Goal: Task Accomplishment & Management: Manage account settings

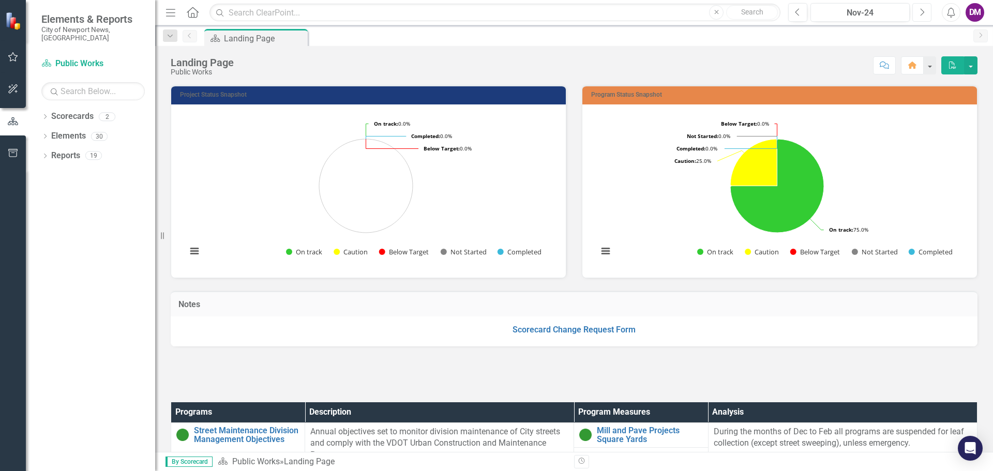
click at [927, 13] on button "Next" at bounding box center [921, 12] width 19 height 19
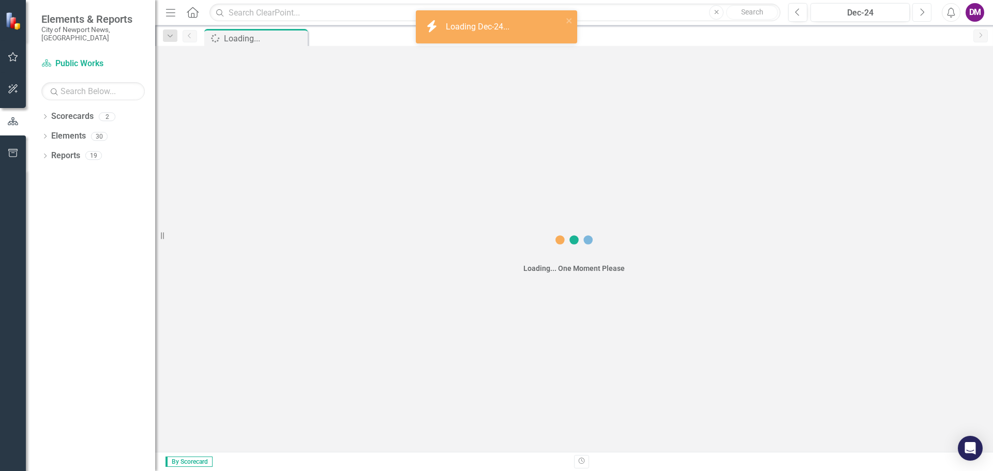
click at [927, 13] on button "Next" at bounding box center [921, 12] width 19 height 19
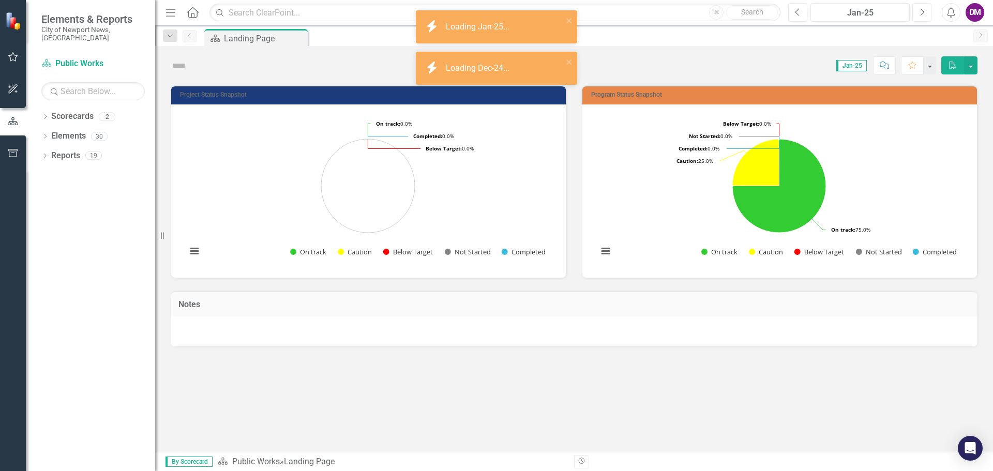
click at [927, 13] on button "Next" at bounding box center [921, 12] width 19 height 19
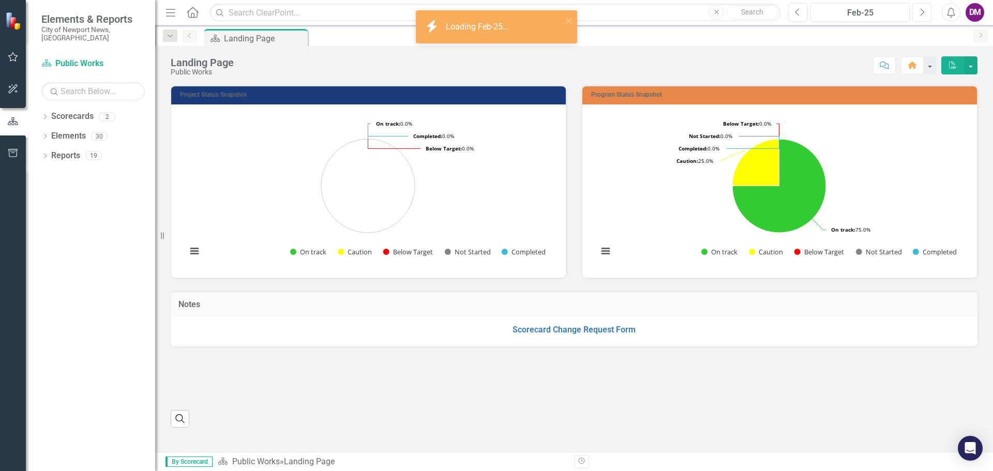
click at [927, 13] on button "Next" at bounding box center [921, 12] width 19 height 19
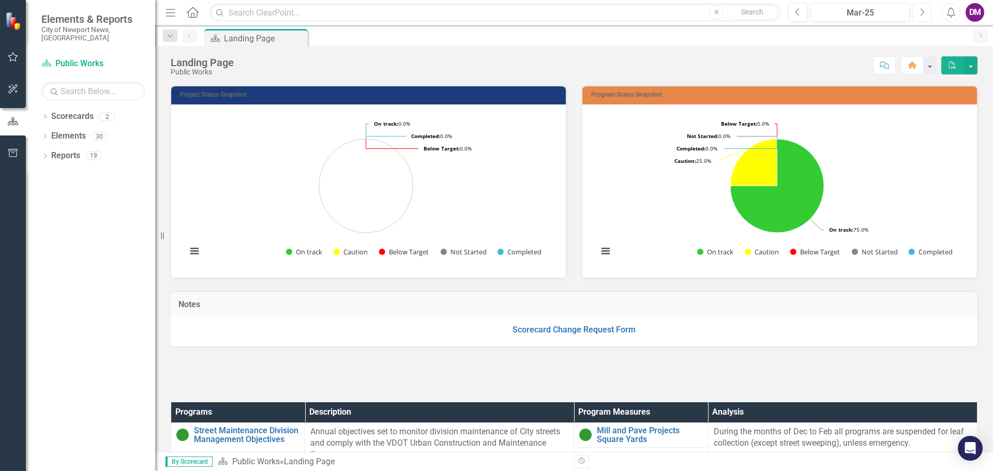
click at [926, 13] on button "Next" at bounding box center [921, 12] width 19 height 19
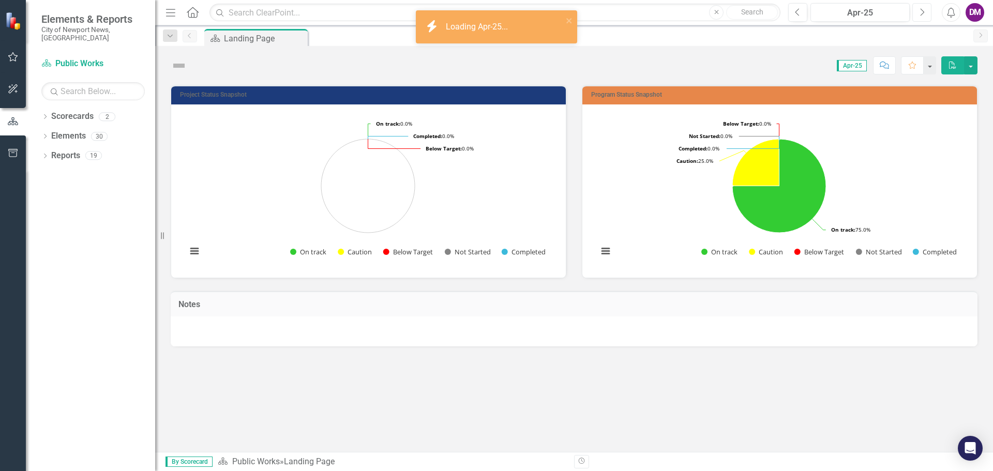
click at [925, 13] on button "Next" at bounding box center [921, 12] width 19 height 19
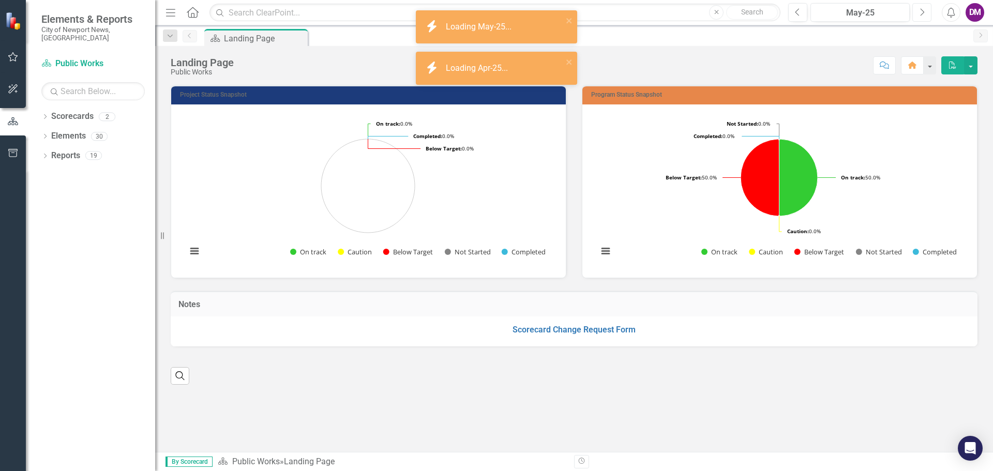
click at [925, 13] on button "Next" at bounding box center [921, 12] width 19 height 19
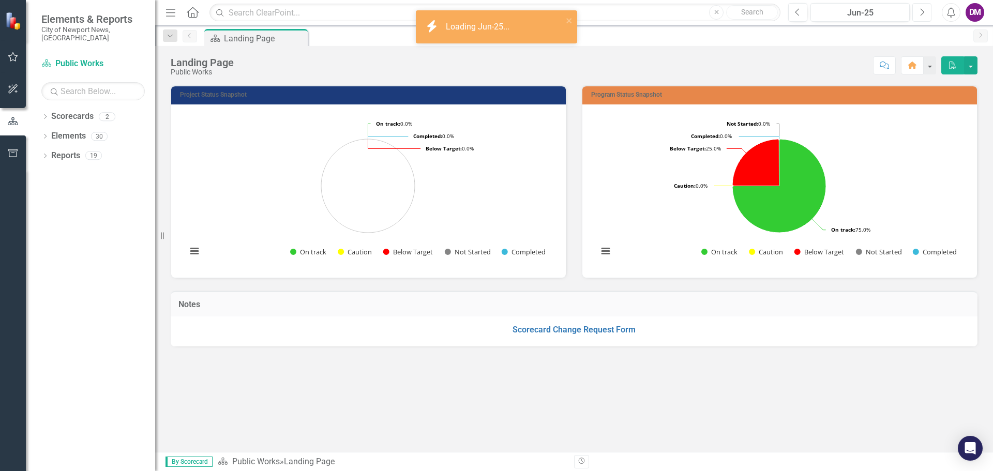
click at [925, 13] on button "Next" at bounding box center [921, 12] width 19 height 19
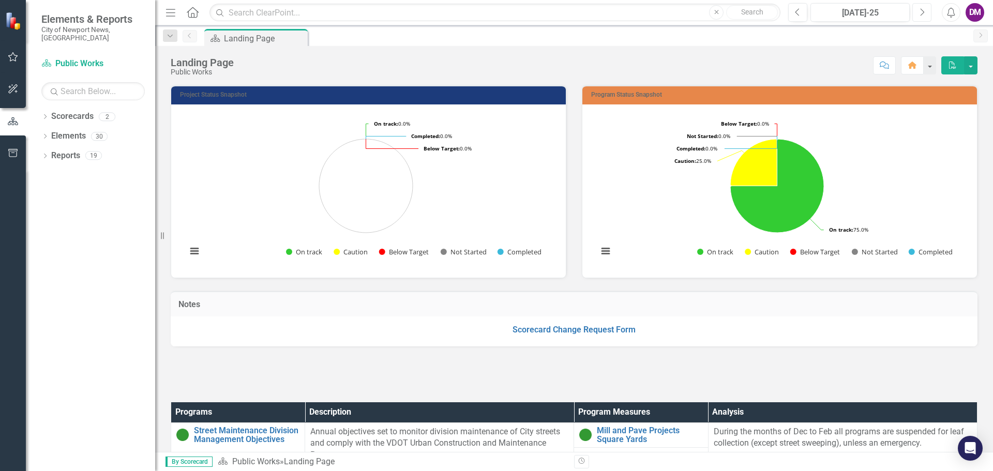
scroll to position [155, 0]
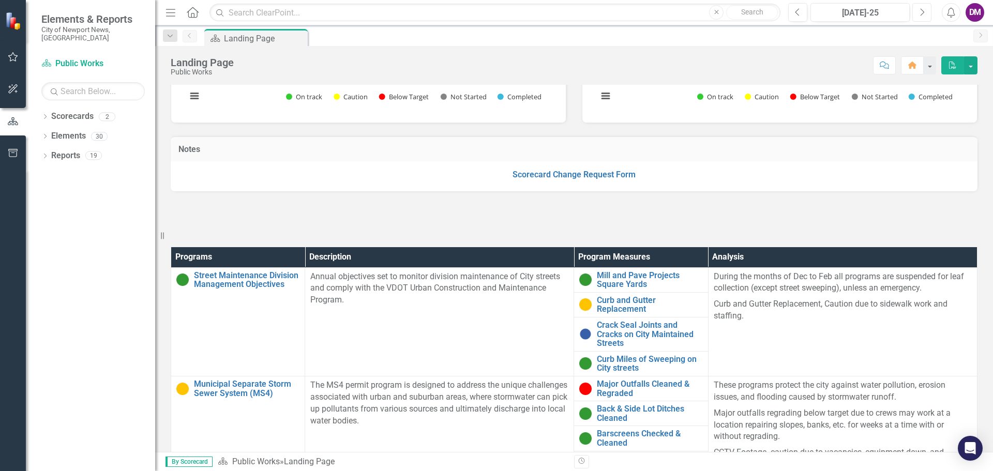
click at [925, 11] on button "Next" at bounding box center [921, 12] width 19 height 19
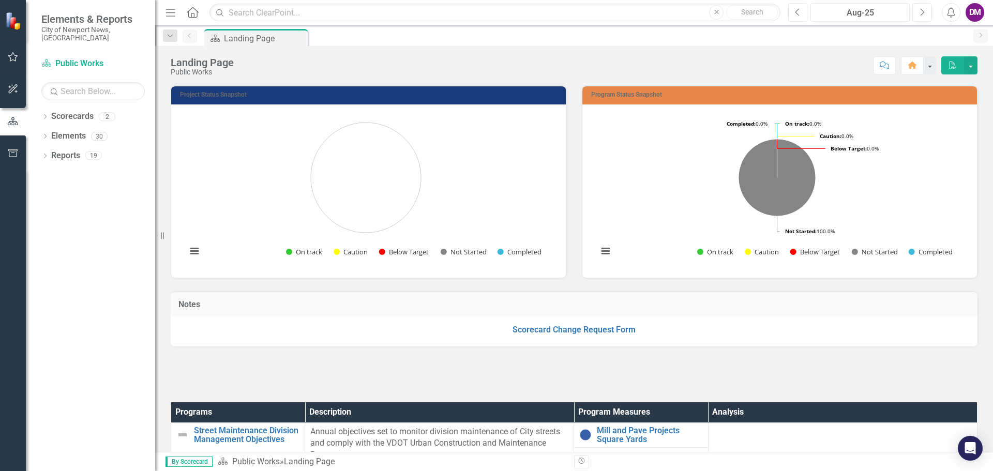
click at [794, 10] on button "Previous" at bounding box center [797, 12] width 19 height 19
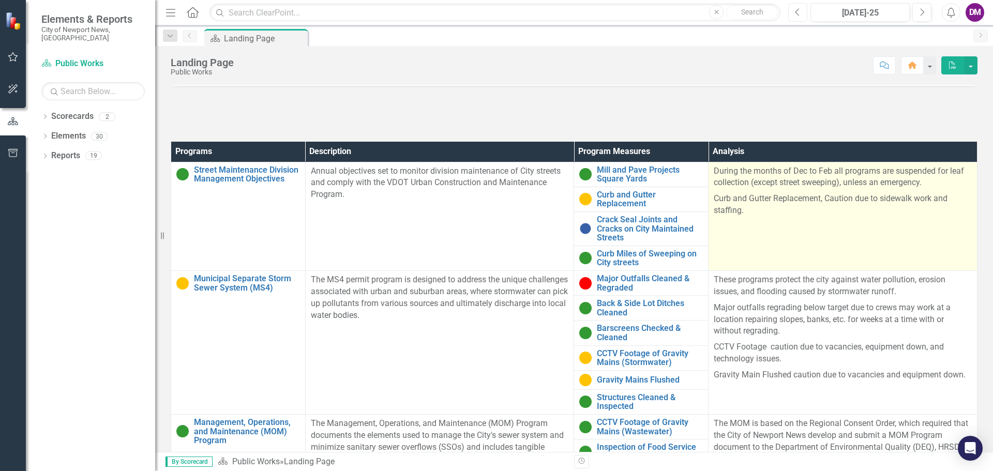
scroll to position [310, 0]
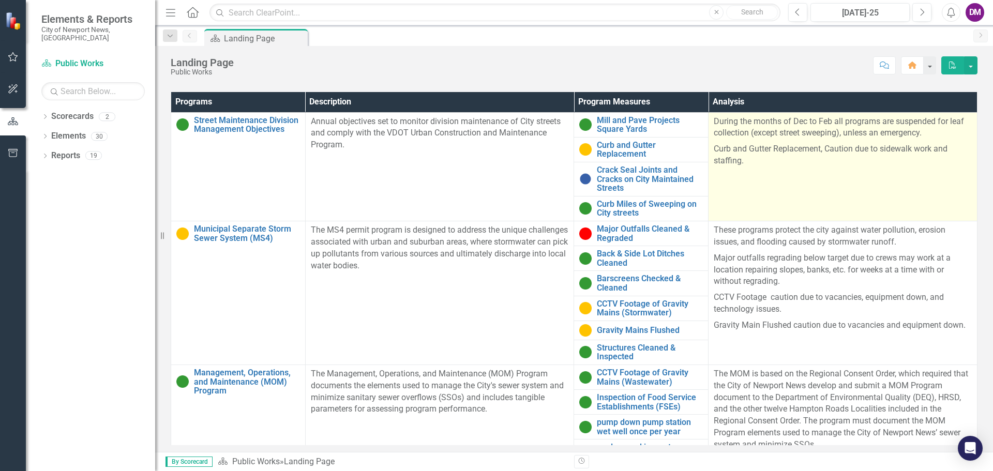
click at [755, 132] on p "During the months of Dec to Feb all programs are suspended for leaf collection …" at bounding box center [843, 129] width 258 height 26
click at [718, 124] on p "During the months of Dec to Feb all programs are suspended for leaf collection …" at bounding box center [843, 129] width 258 height 26
drag, startPoint x: 709, startPoint y: 122, endPoint x: 763, endPoint y: 125, distance: 53.9
click at [763, 125] on p "During the months of Dec to Feb all programs are suspended for leaf collection …" at bounding box center [843, 129] width 258 height 26
drag, startPoint x: 745, startPoint y: 140, endPoint x: 732, endPoint y: 142, distance: 13.6
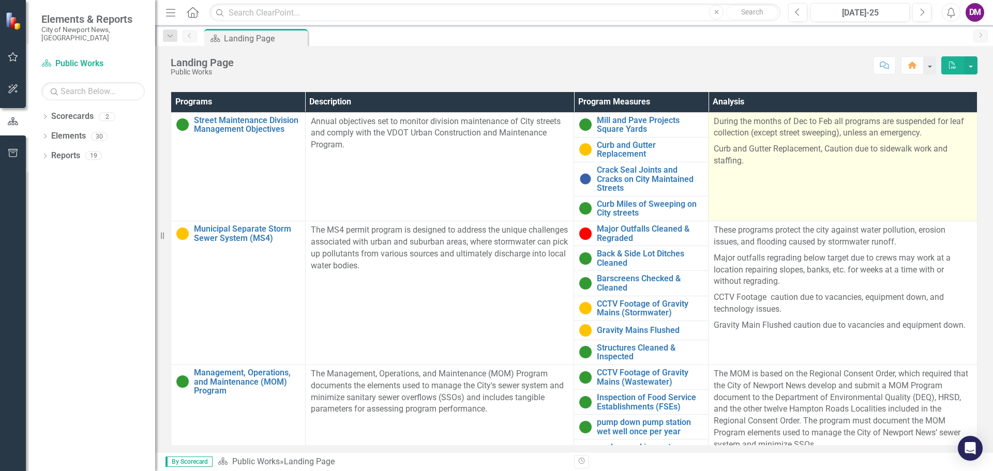
click at [732, 142] on p "Curb and Gutter Replacement, Caution due to sidewalk work and staffing." at bounding box center [843, 154] width 258 height 26
click at [714, 125] on p "During the months of Dec to Feb all programs are suspended for leaf collection …" at bounding box center [843, 129] width 258 height 26
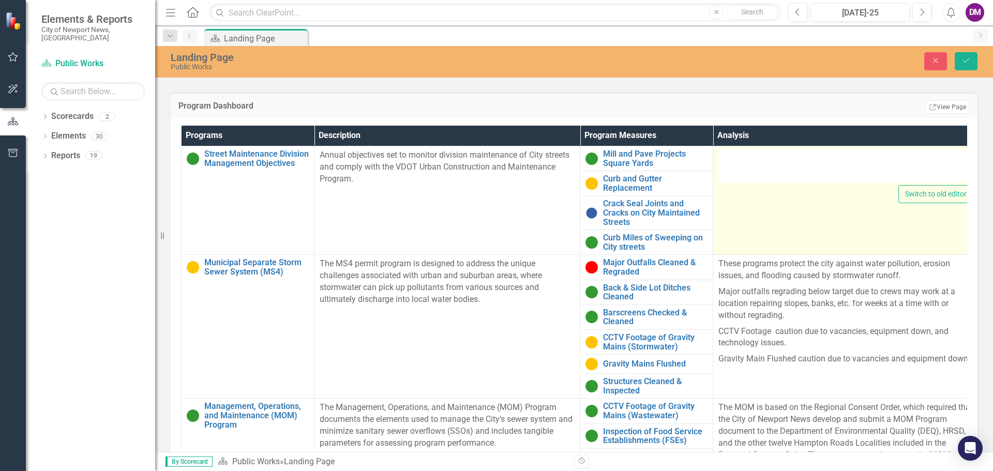
type textarea "<p>During the months of Dec to Feb all programs are suspended for leaf collecti…"
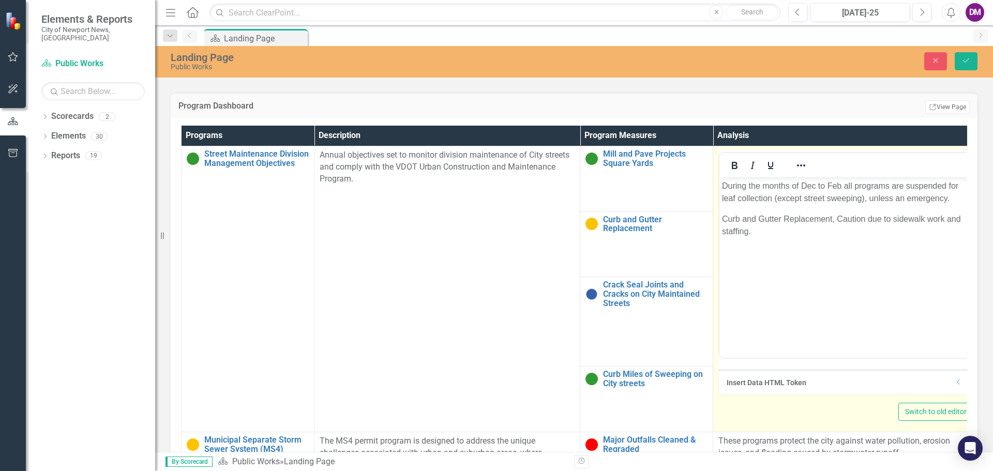
scroll to position [0, 0]
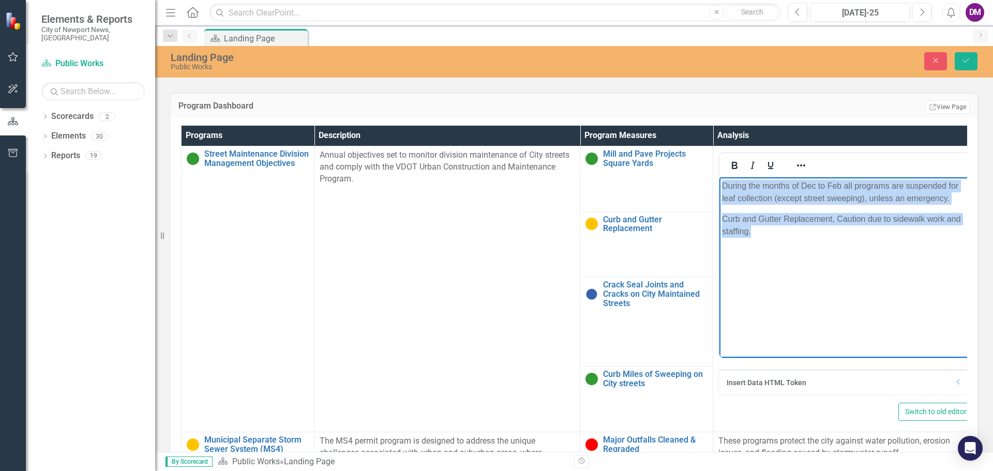
drag, startPoint x: 723, startPoint y: 186, endPoint x: 782, endPoint y: 237, distance: 77.7
click at [780, 237] on body "During the months of Dec to Feb all programs are suspended for leaf collection …" at bounding box center [845, 254] width 253 height 155
copy body "During the months of Dec to Feb all programs are suspended for leaf collection …"
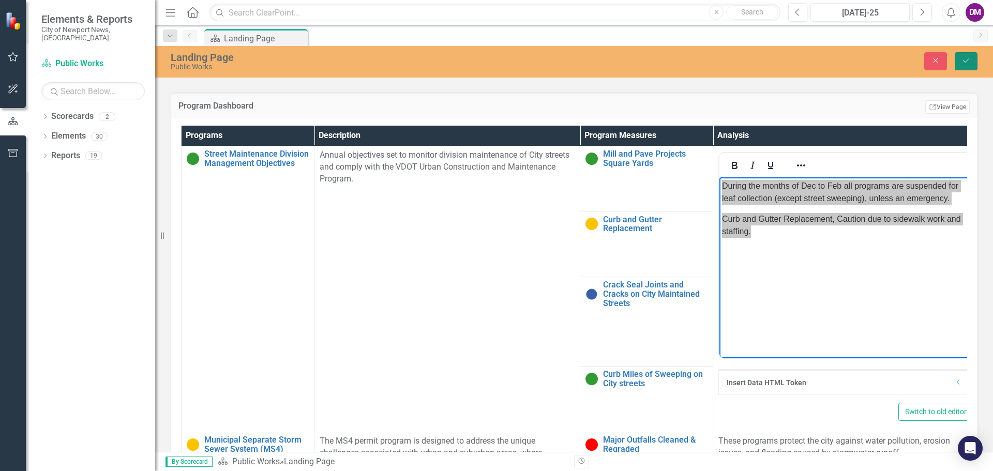
click at [968, 66] on button "Save" at bounding box center [966, 61] width 23 height 18
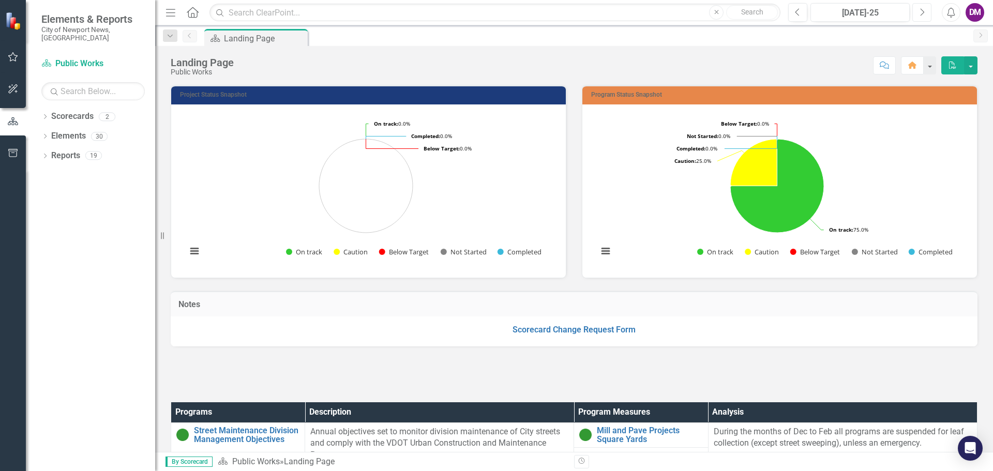
click at [924, 12] on icon "Next" at bounding box center [922, 12] width 6 height 9
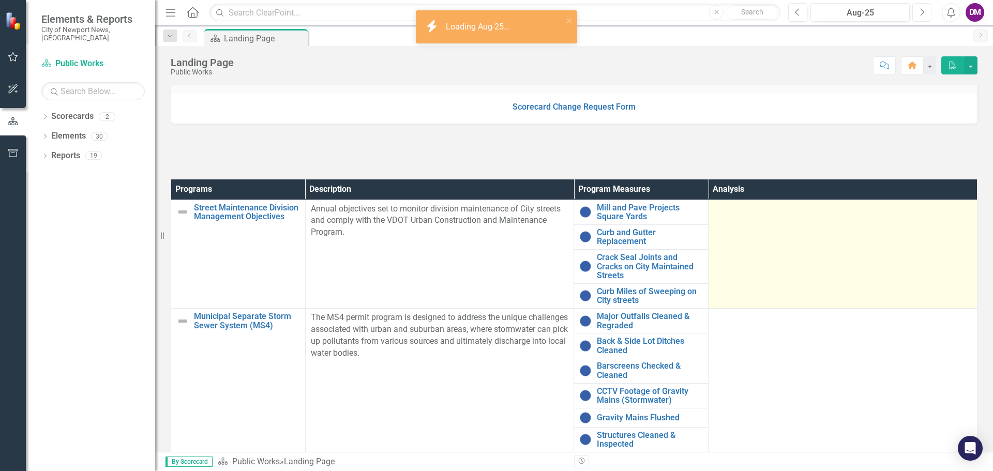
scroll to position [310, 0]
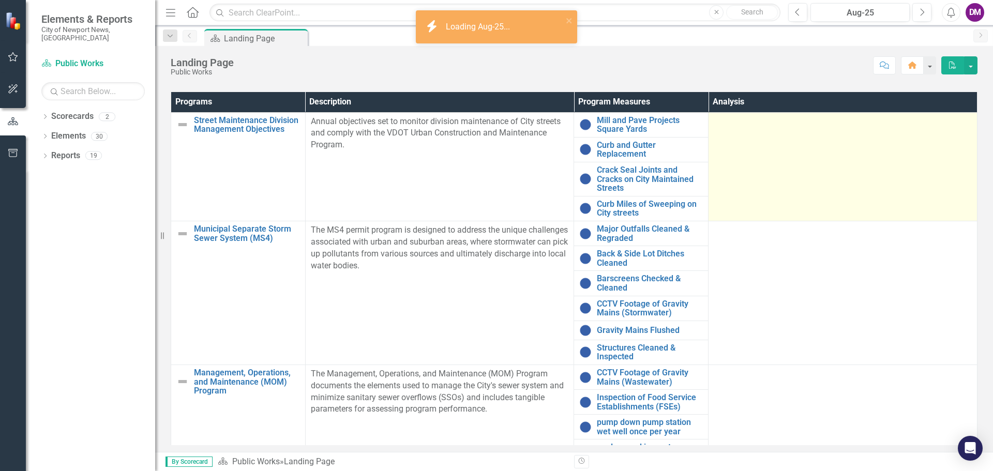
click at [724, 130] on td at bounding box center [843, 166] width 269 height 109
click at [727, 127] on div at bounding box center [843, 122] width 258 height 12
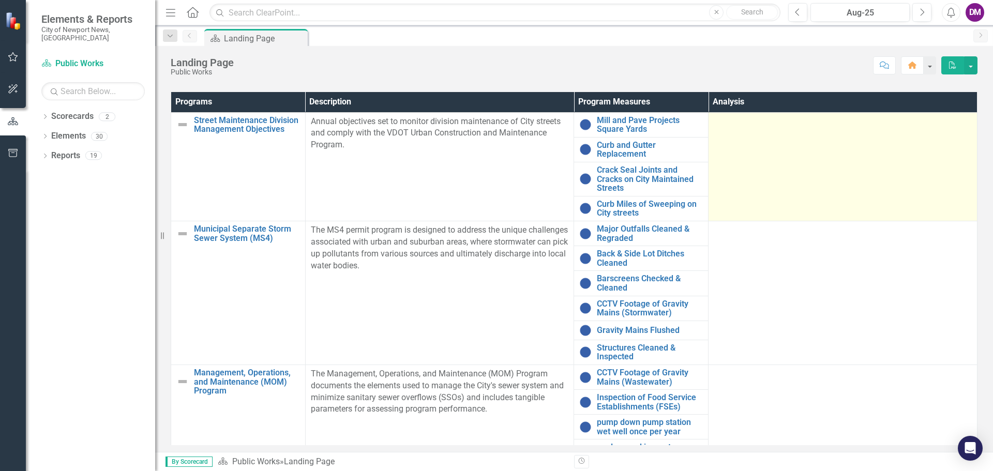
click at [727, 127] on div at bounding box center [843, 122] width 258 height 12
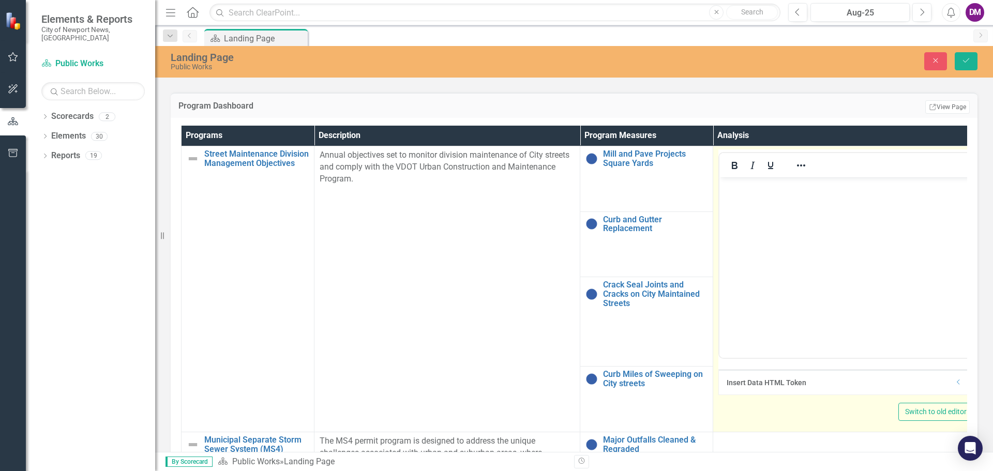
scroll to position [0, 0]
click at [777, 215] on body "Rich Text Area. Press ALT-0 for help." at bounding box center [845, 254] width 253 height 155
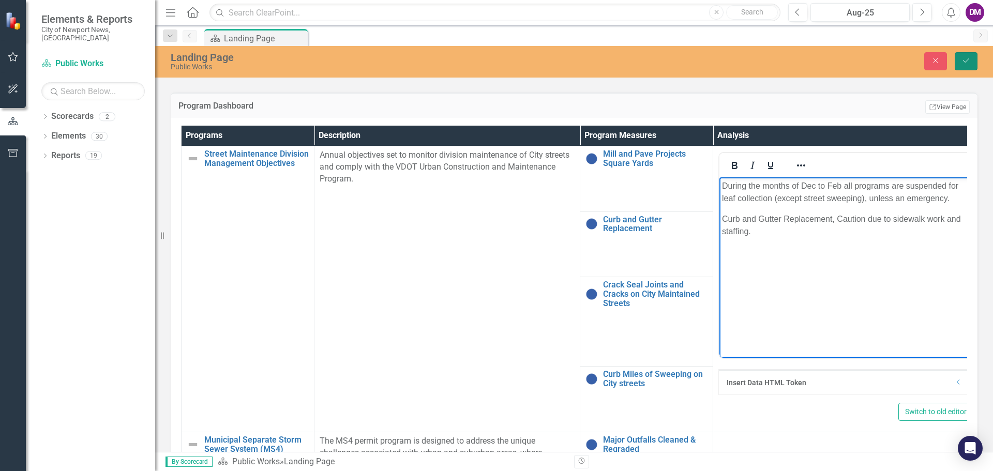
click at [962, 61] on icon "Save" at bounding box center [966, 60] width 9 height 7
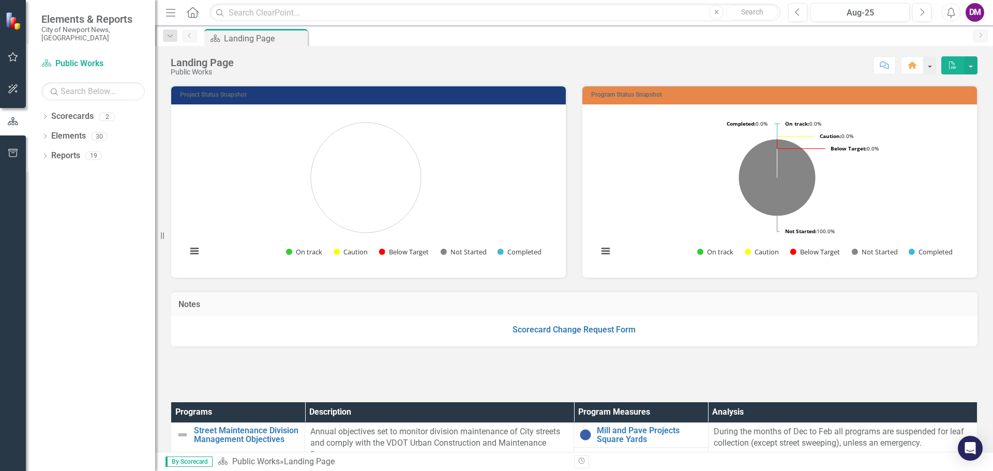
scroll to position [310, 0]
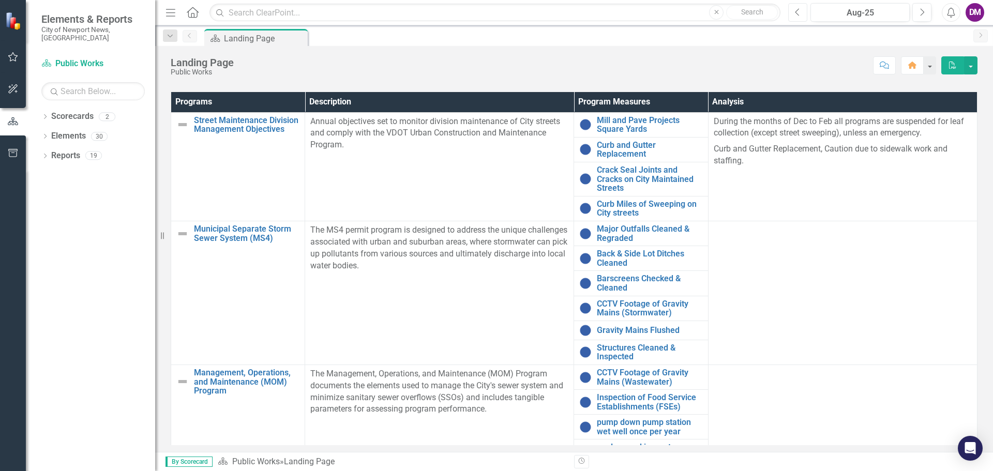
click at [798, 10] on icon "button" at bounding box center [797, 11] width 4 height 7
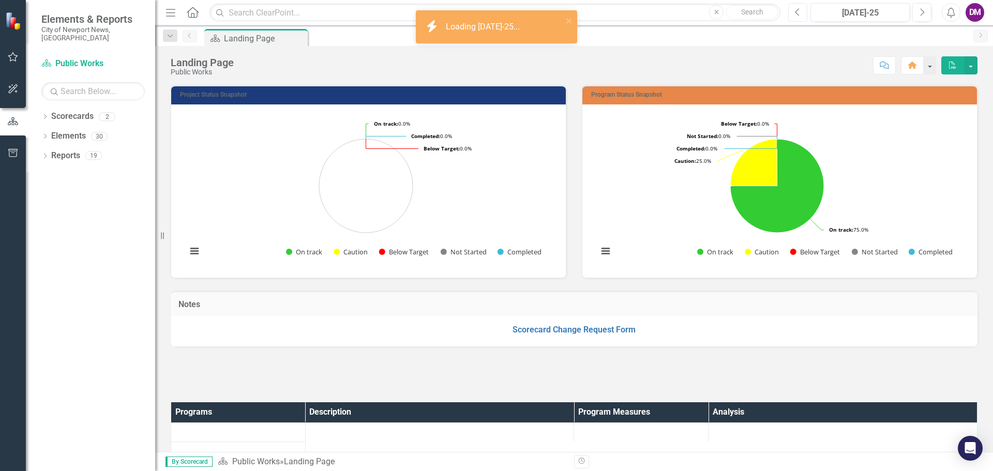
scroll to position [310, 0]
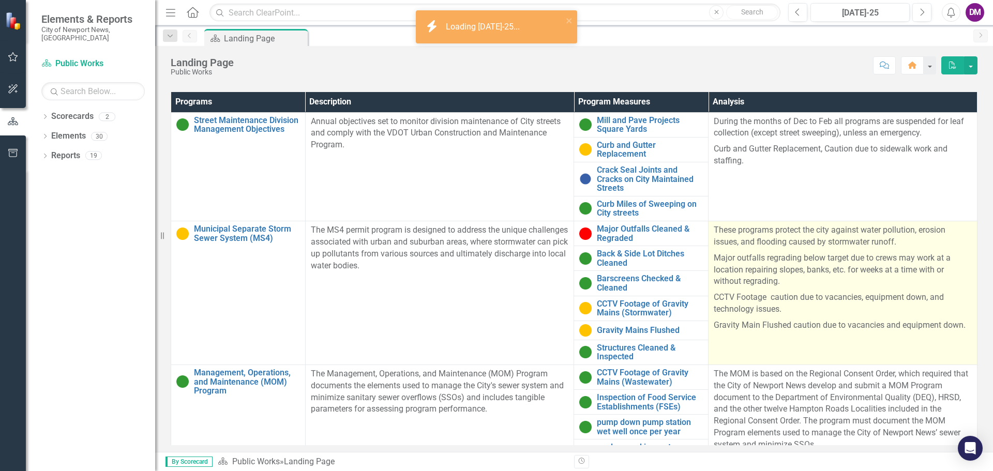
click at [742, 227] on p "These programs protect the city against water pollution, erosion issues, and fl…" at bounding box center [843, 237] width 258 height 26
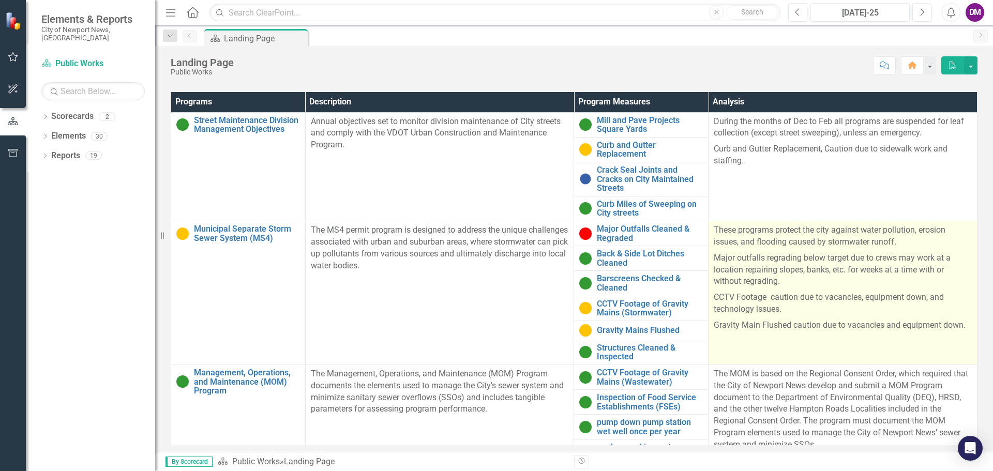
click at [741, 237] on p "These programs protect the city against water pollution, erosion issues, and fl…" at bounding box center [843, 237] width 258 height 26
click at [734, 239] on p "These programs protect the city against water pollution, erosion issues, and fl…" at bounding box center [843, 237] width 258 height 26
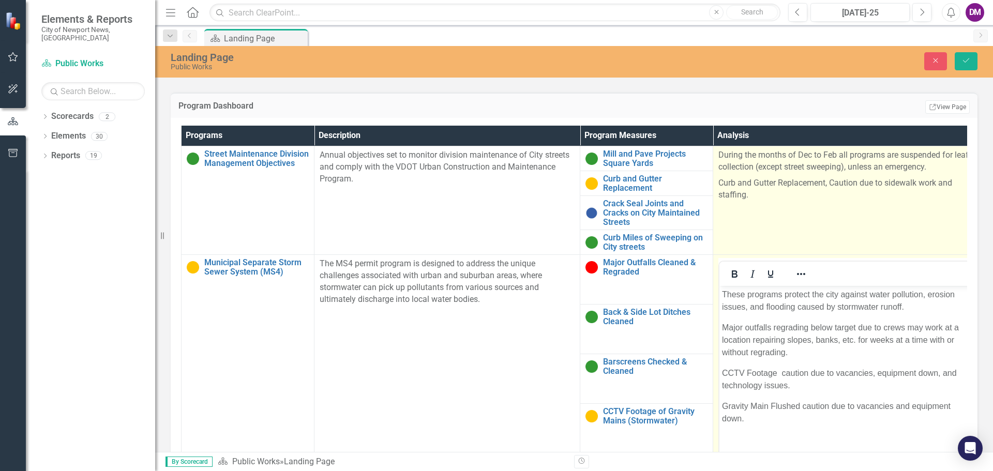
scroll to position [0, 0]
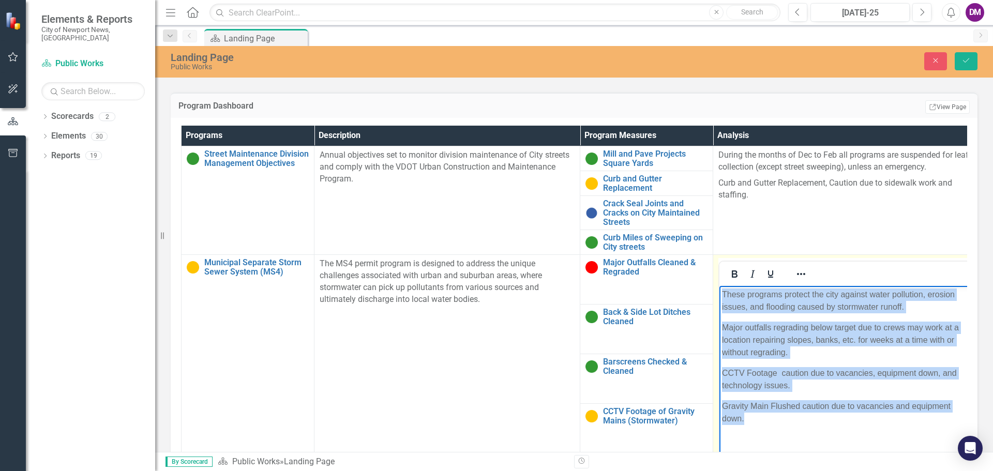
drag, startPoint x: 722, startPoint y: 291, endPoint x: 882, endPoint y: 425, distance: 208.9
click at [882, 425] on body "These programs protect the city against water pollution, erosion issues, and fl…" at bounding box center [845, 363] width 253 height 155
copy body "These programs protect the city against water pollution, erosion issues, and fl…"
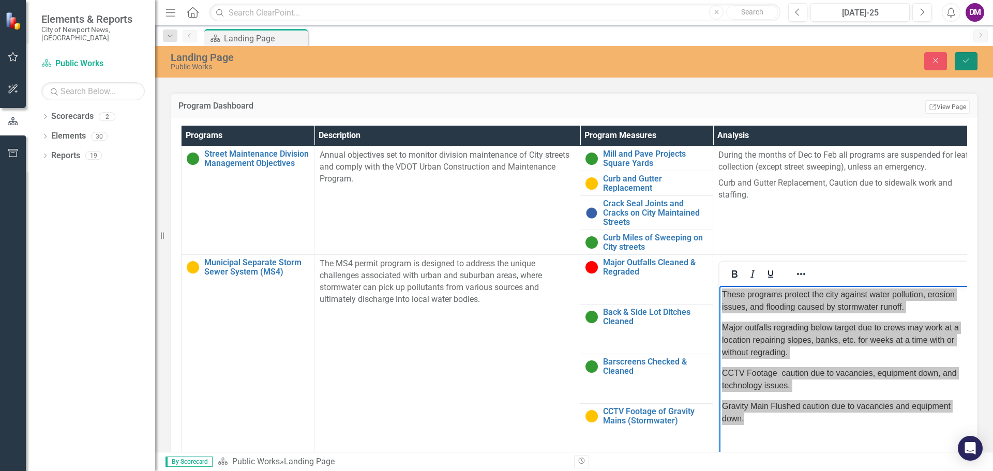
click at [965, 57] on icon "Save" at bounding box center [966, 60] width 9 height 7
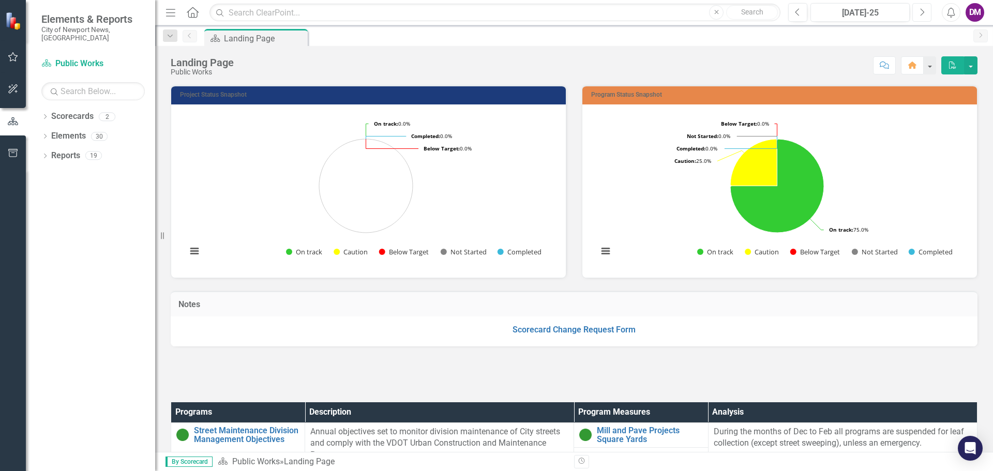
click at [919, 18] on button "Next" at bounding box center [921, 12] width 19 height 19
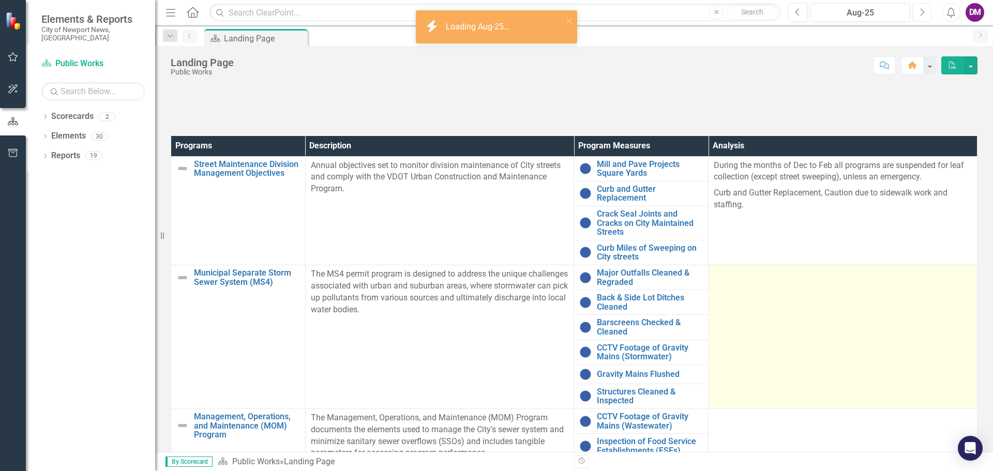
scroll to position [310, 0]
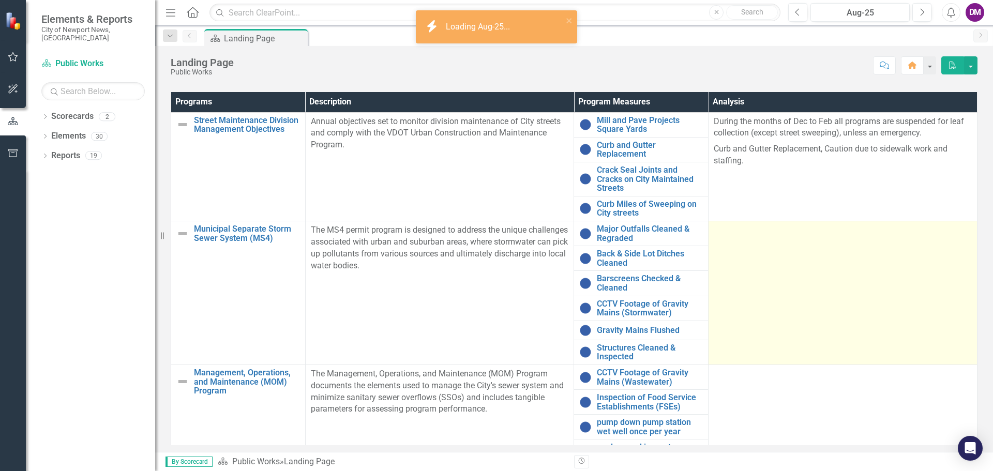
click at [754, 256] on td at bounding box center [843, 293] width 269 height 144
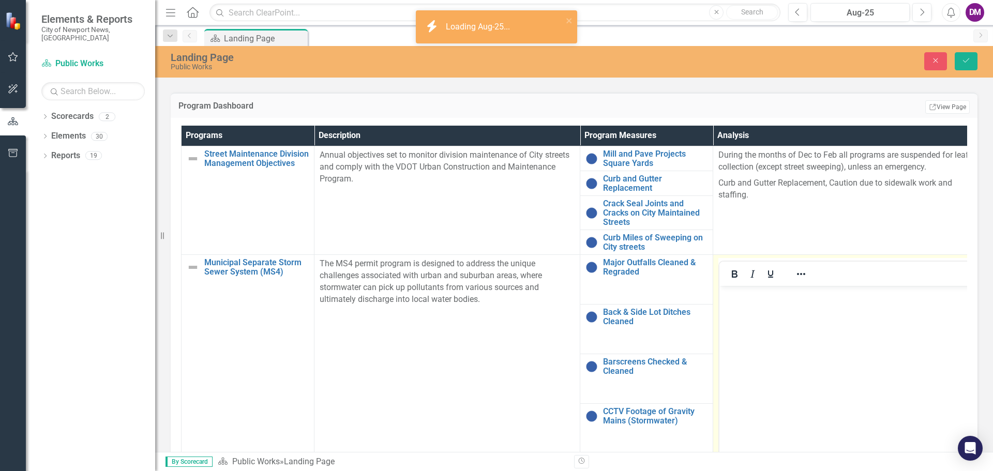
scroll to position [0, 0]
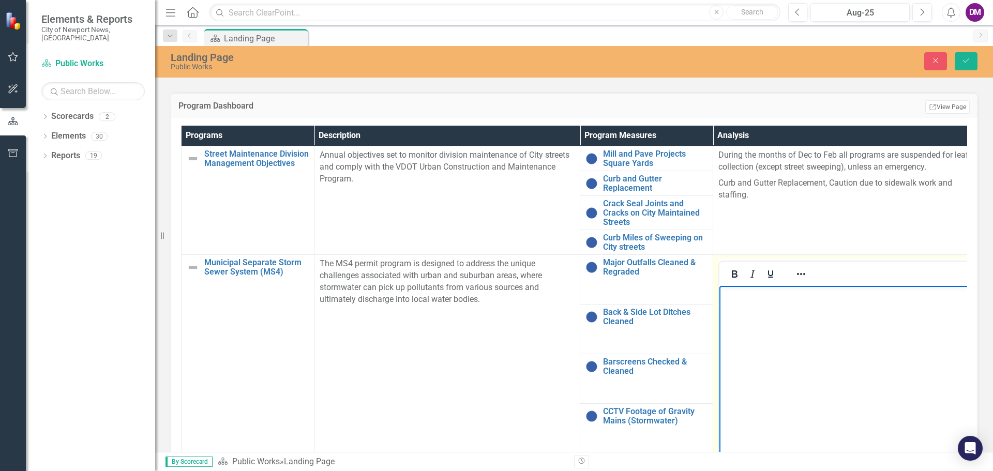
click at [769, 324] on body "Rich Text Area. Press ALT-0 for help." at bounding box center [845, 363] width 253 height 155
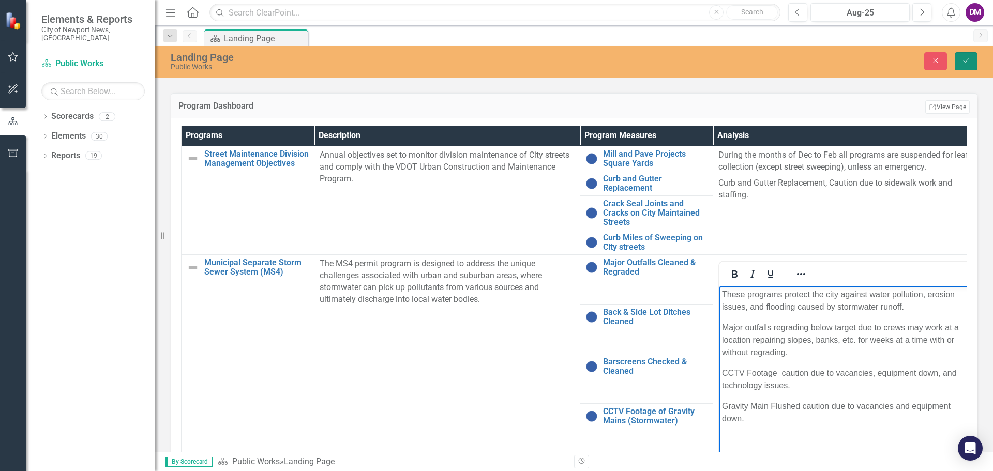
drag, startPoint x: 960, startPoint y: 62, endPoint x: 953, endPoint y: 68, distance: 9.6
click at [960, 62] on button "Save" at bounding box center [966, 61] width 23 height 18
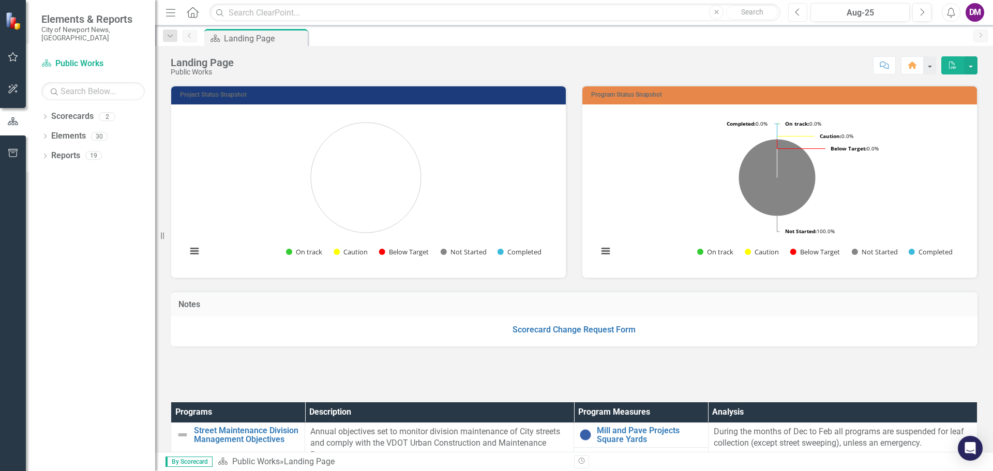
click at [795, 14] on icon "Previous" at bounding box center [798, 12] width 6 height 9
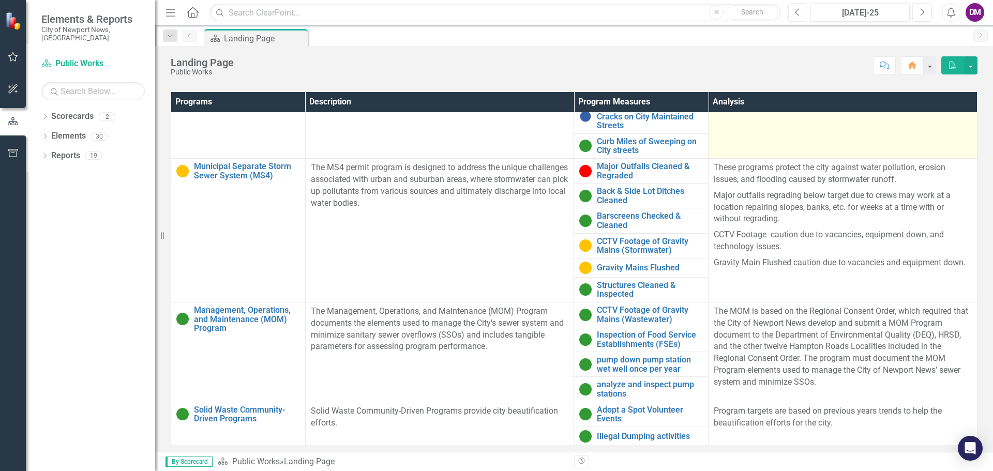
scroll to position [83, 0]
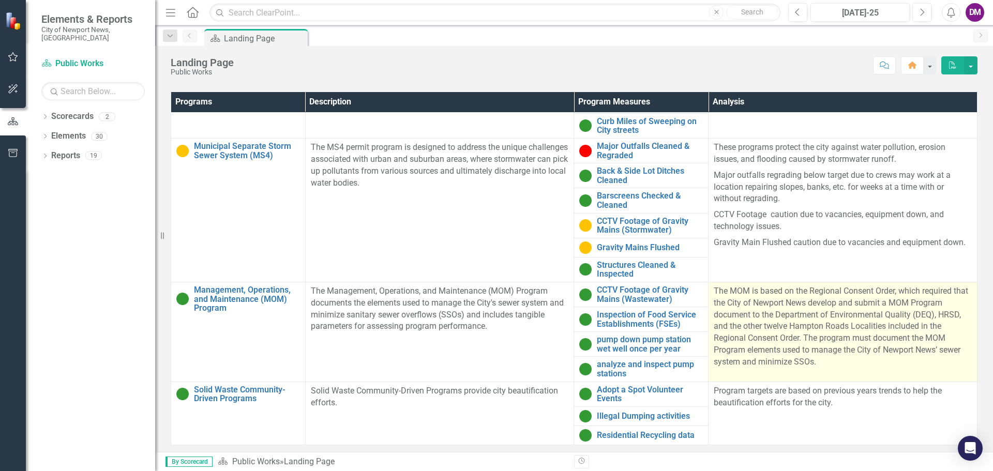
click at [785, 315] on p "The MOM is based on the Regional Consent Order, which required that the City of…" at bounding box center [843, 327] width 258 height 83
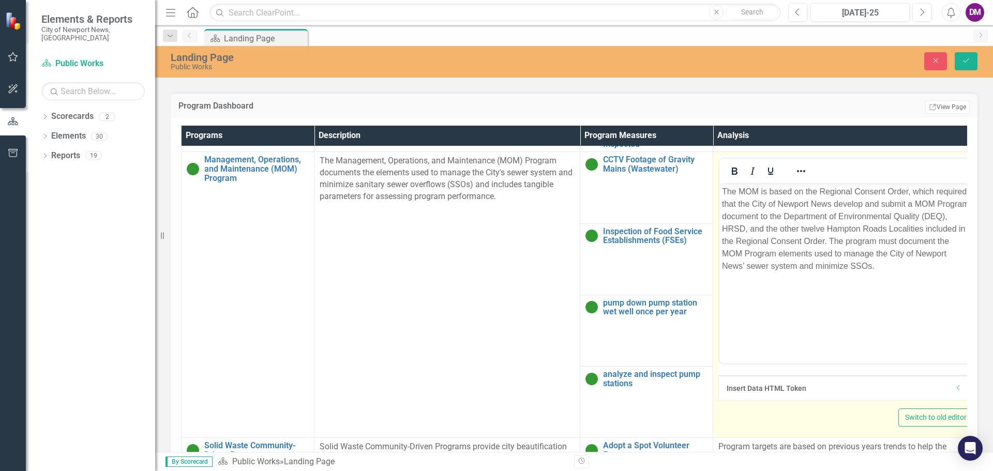
scroll to position [277, 0]
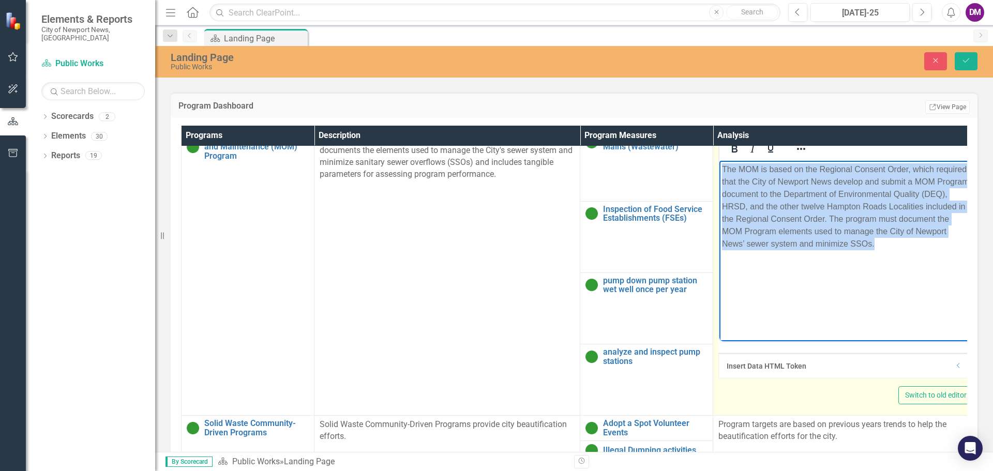
drag, startPoint x: 723, startPoint y: 167, endPoint x: 932, endPoint y: 266, distance: 230.9
click at [932, 266] on body "The MOM is based on the Regional Consent Order, which required that the City of…" at bounding box center [845, 238] width 253 height 155
copy p "The MOM is based on the Regional Consent Order, which required that the City of…"
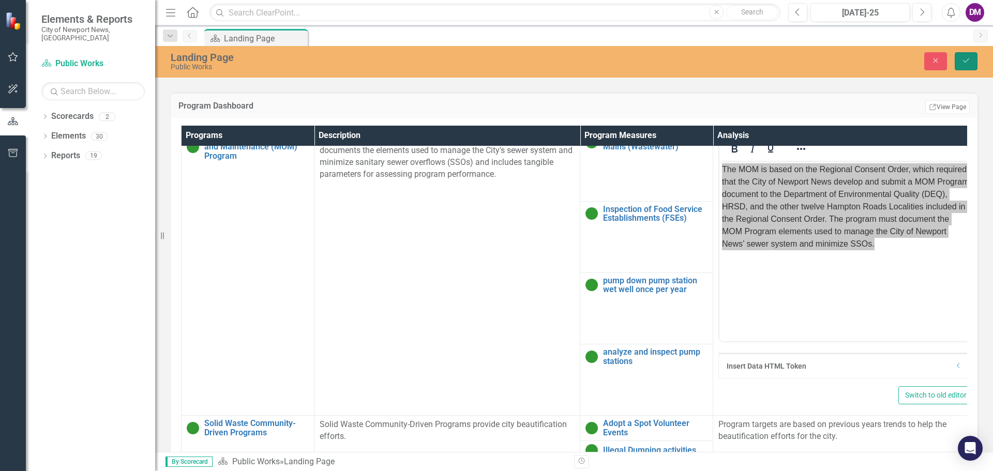
click at [972, 61] on button "Save" at bounding box center [966, 61] width 23 height 18
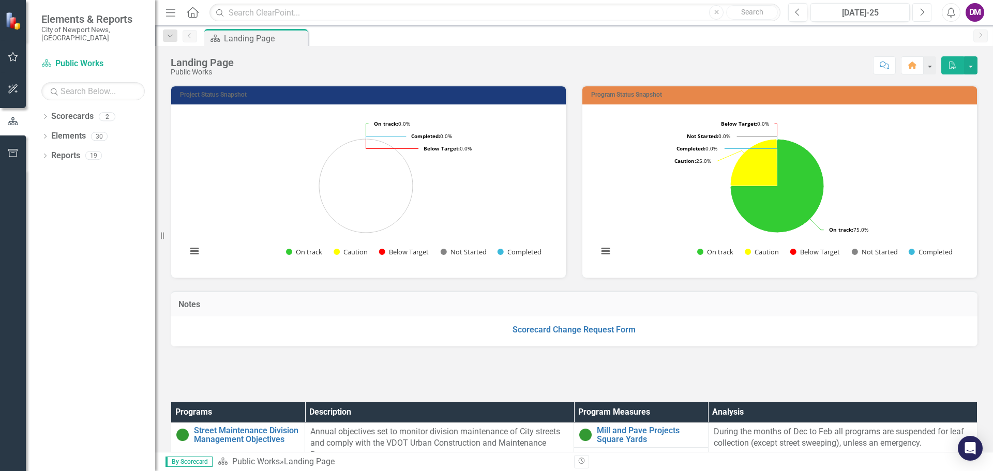
click at [923, 12] on icon "Next" at bounding box center [922, 12] width 6 height 9
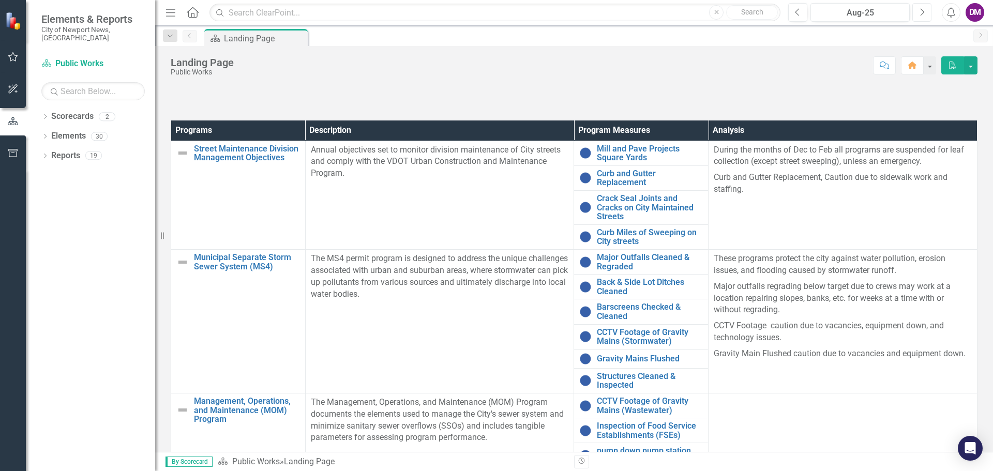
scroll to position [340, 0]
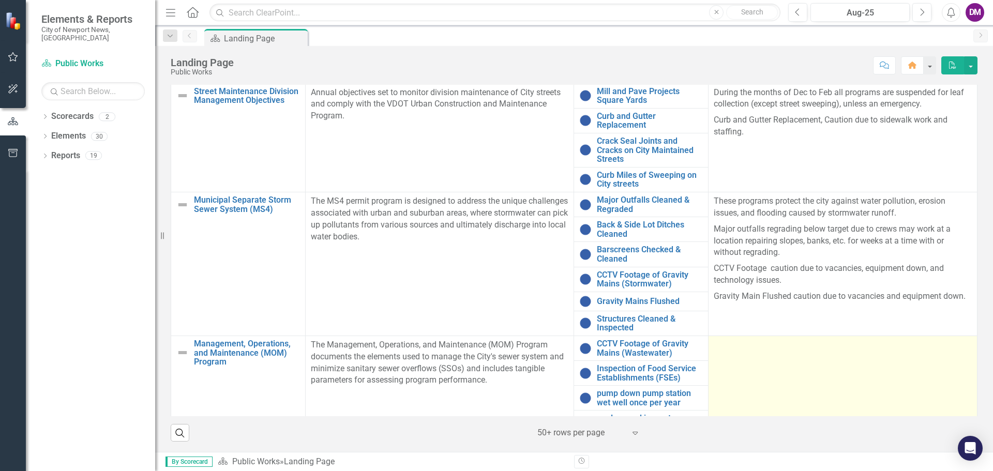
click at [751, 370] on td at bounding box center [843, 386] width 269 height 100
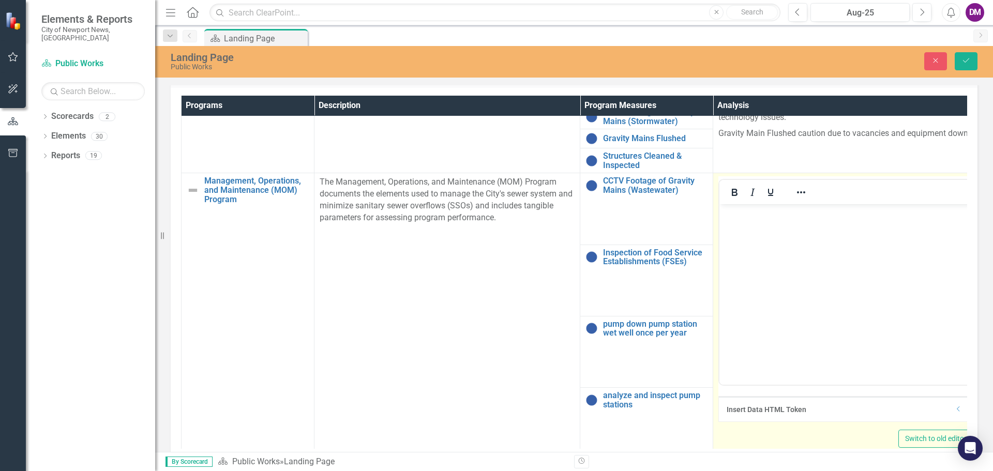
scroll to position [277, 0]
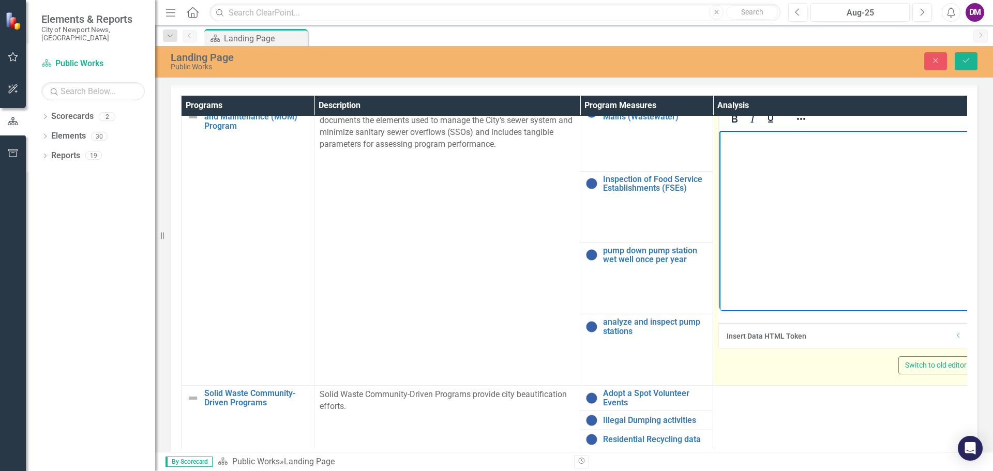
click at [753, 201] on body "Rich Text Area. Press ALT-0 for help." at bounding box center [845, 208] width 253 height 155
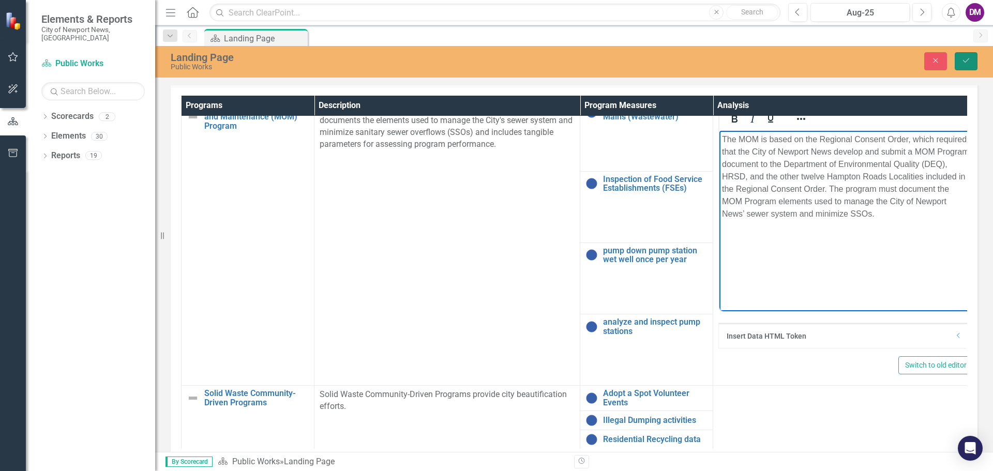
click at [965, 64] on icon "Save" at bounding box center [966, 60] width 9 height 7
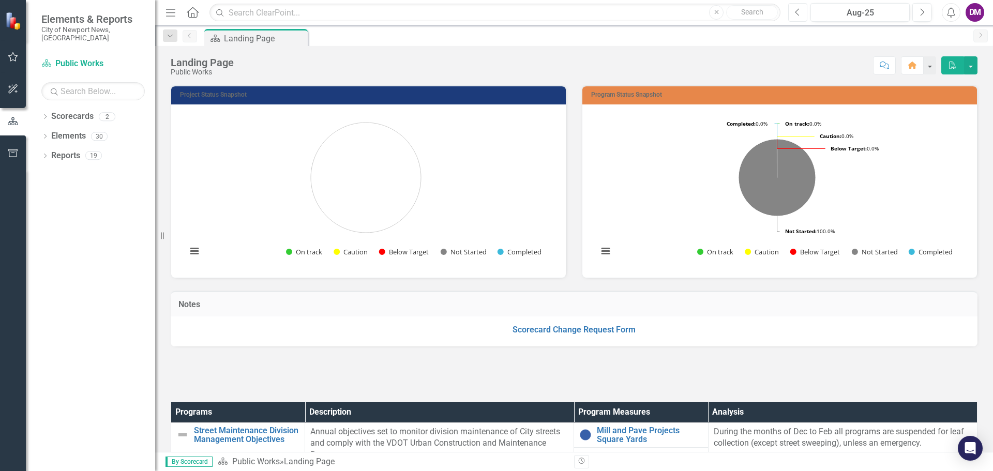
click at [803, 12] on button "Previous" at bounding box center [797, 12] width 19 height 19
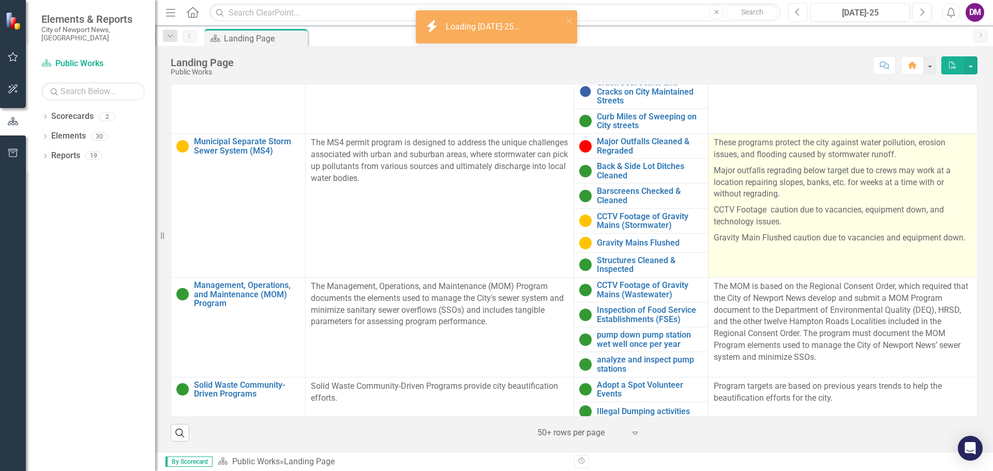
scroll to position [83, 0]
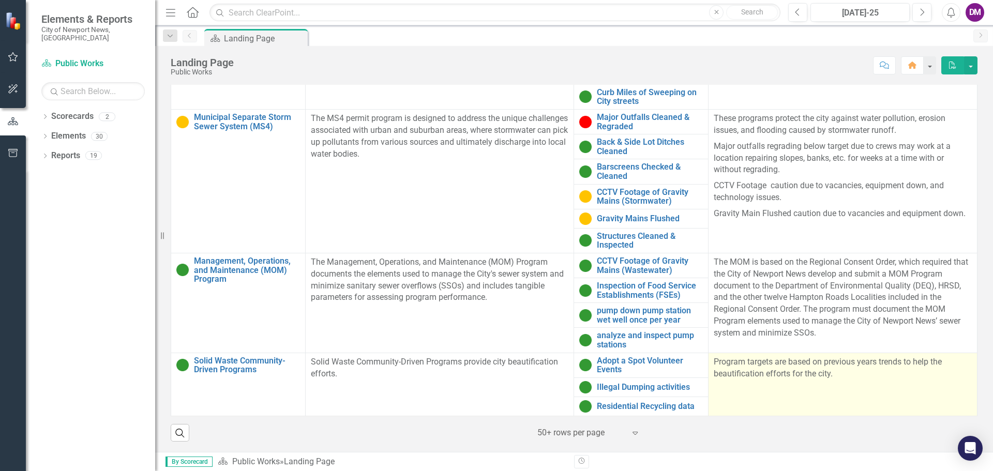
click at [821, 367] on p "Program targets are based on previous years trends to help the beautification e…" at bounding box center [843, 368] width 258 height 24
click at [714, 366] on p "Program targets are based on previous years trends to help the beautification e…" at bounding box center [843, 368] width 258 height 24
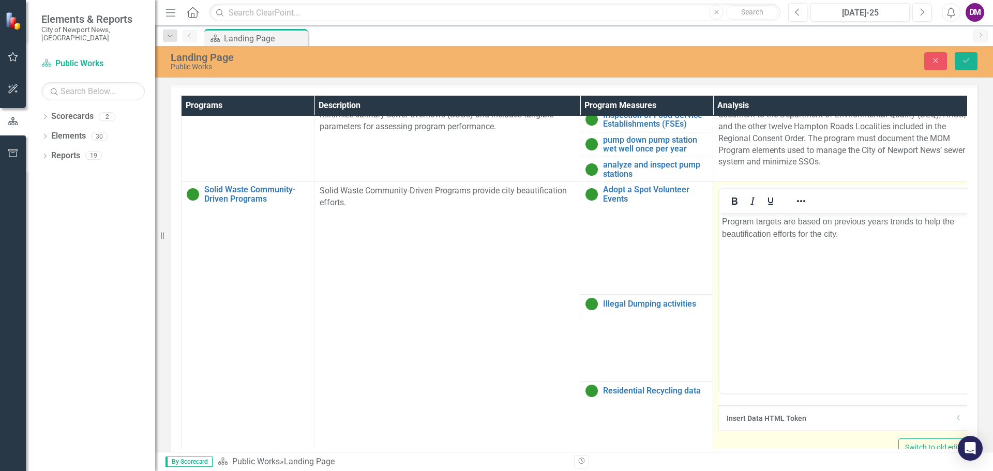
scroll to position [313, 0]
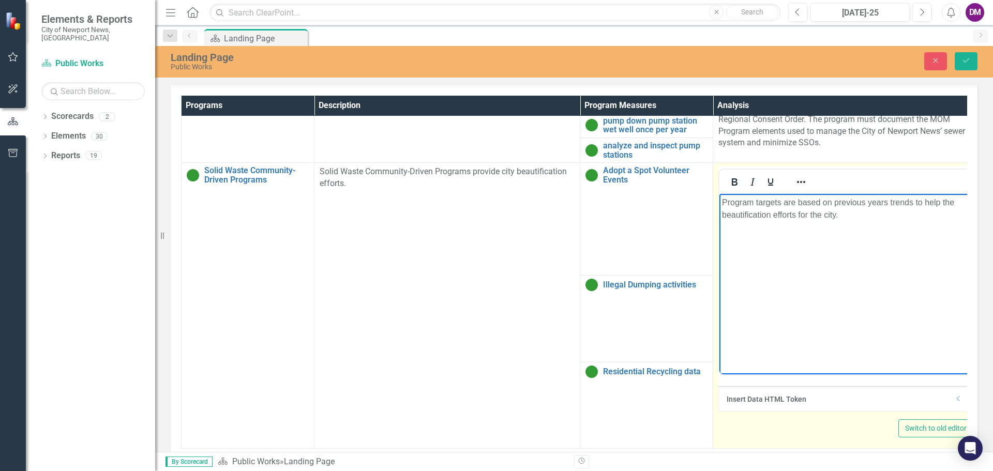
drag, startPoint x: 722, startPoint y: 201, endPoint x: 901, endPoint y: 223, distance: 180.4
click at [901, 223] on body "Program targets are based on previous years trends to help the beautification e…" at bounding box center [845, 271] width 253 height 155
copy p "Program targets are based on previous years trends to help the beautification e…"
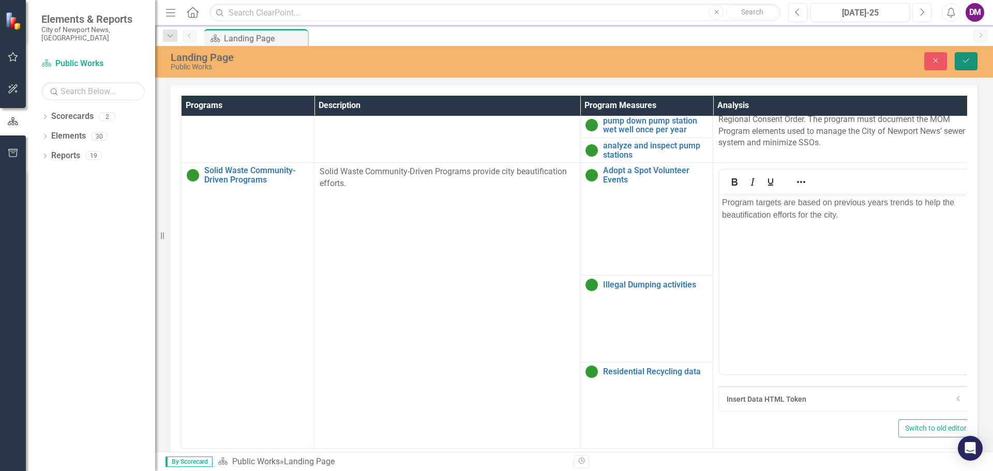
drag, startPoint x: 964, startPoint y: 64, endPoint x: 970, endPoint y: 76, distance: 13.4
click at [965, 64] on icon "Save" at bounding box center [966, 60] width 9 height 7
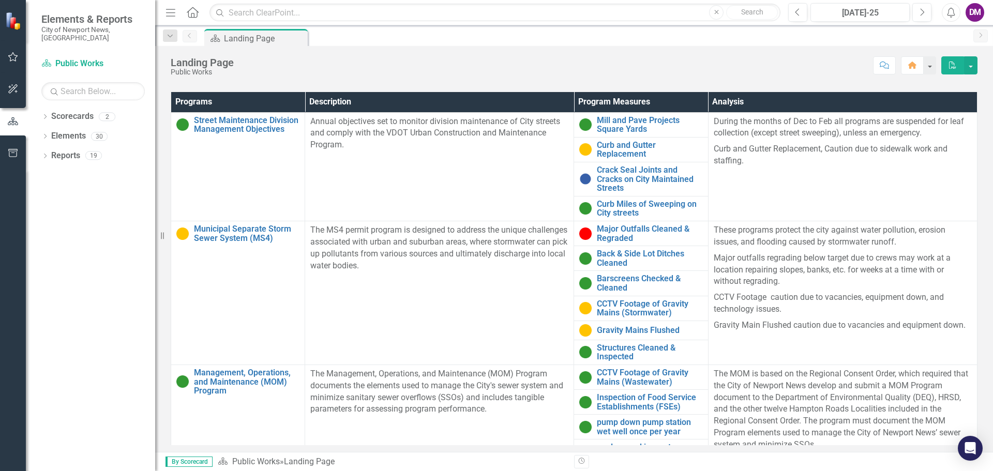
scroll to position [0, 0]
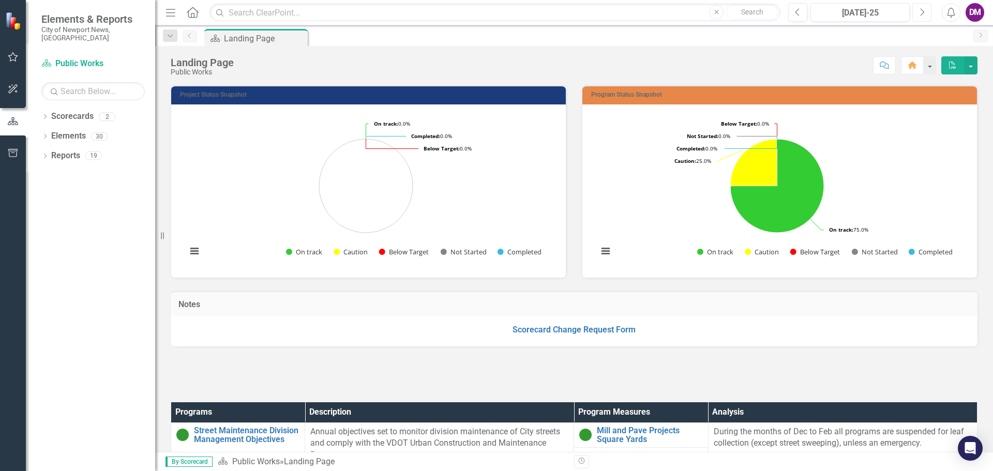
click at [927, 12] on button "Next" at bounding box center [921, 12] width 19 height 19
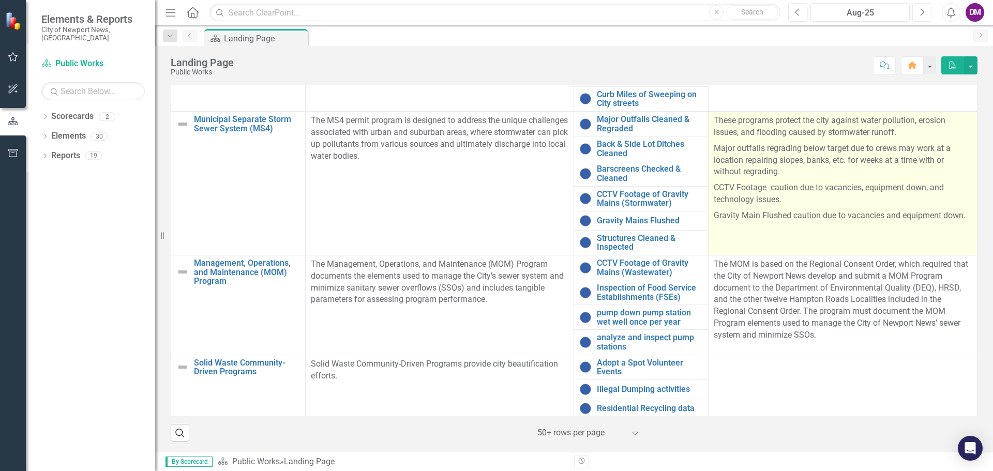
scroll to position [83, 0]
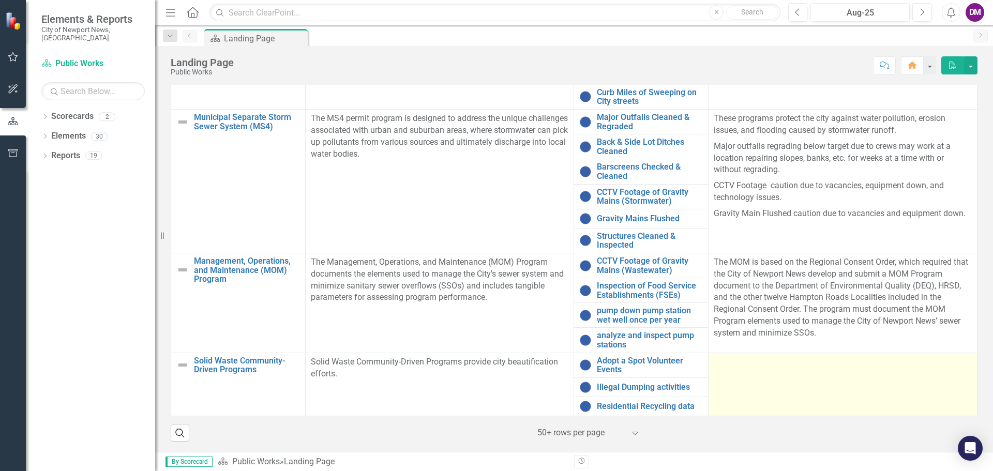
click at [762, 368] on div at bounding box center [843, 362] width 258 height 12
drag, startPoint x: 762, startPoint y: 368, endPoint x: 734, endPoint y: 368, distance: 27.9
click at [734, 368] on div at bounding box center [843, 362] width 258 height 12
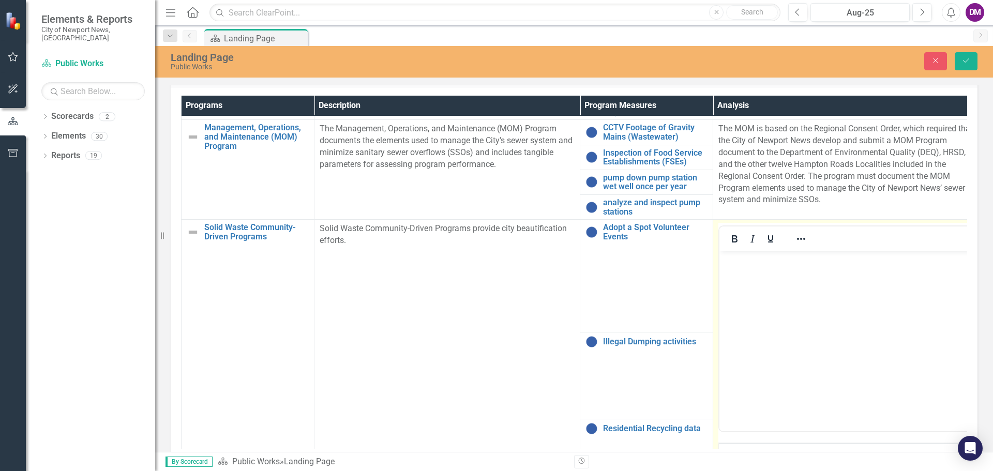
scroll to position [313, 0]
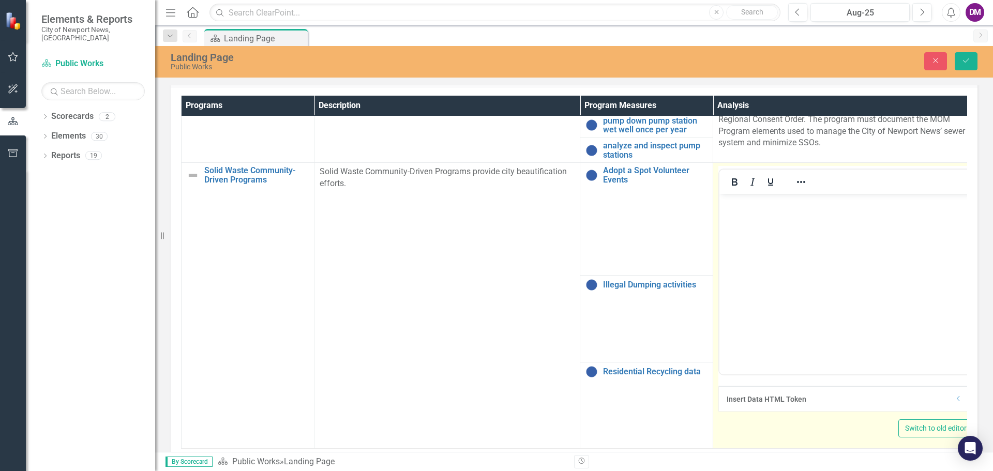
click at [739, 209] on body "Rich Text Area. Press ALT-0 for help." at bounding box center [845, 271] width 253 height 155
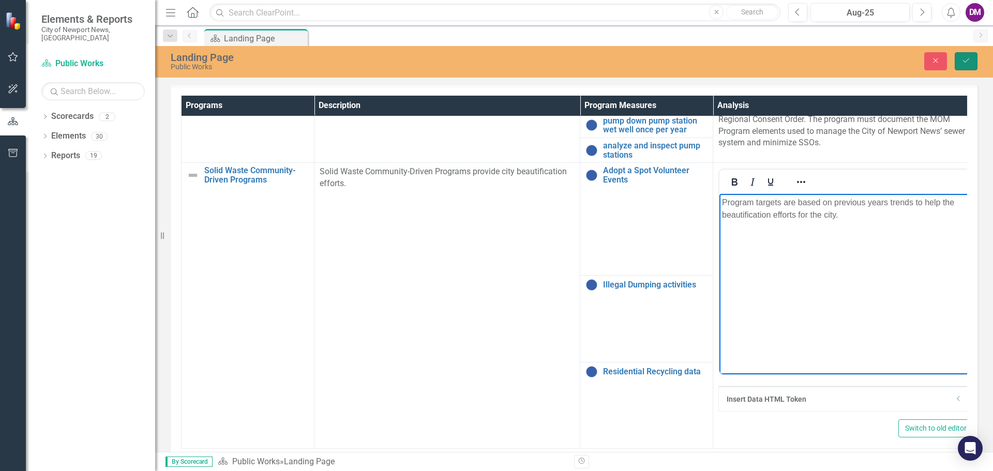
click at [967, 56] on button "Save" at bounding box center [966, 61] width 23 height 18
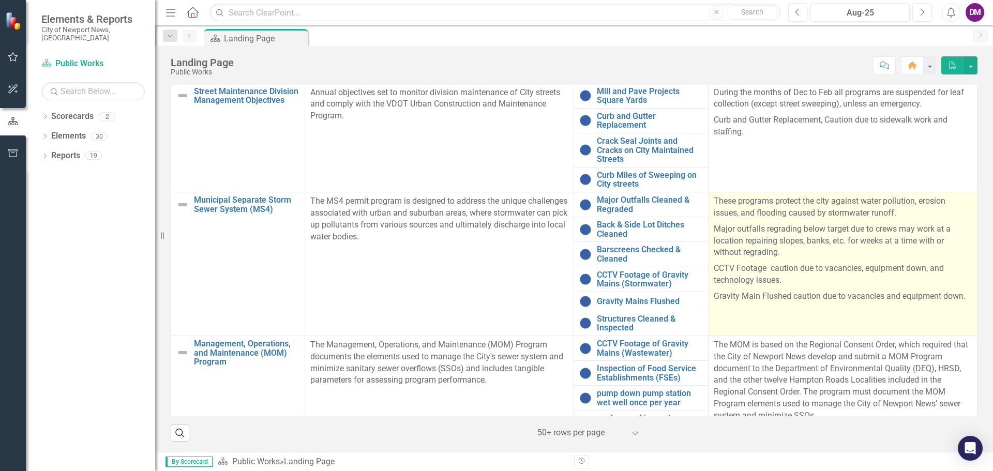
scroll to position [83, 0]
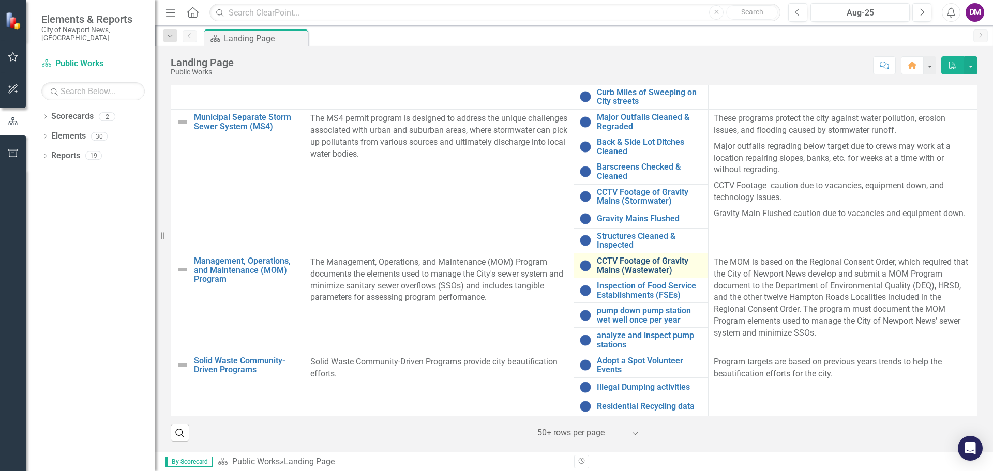
click at [615, 261] on link "CCTV Footage of Gravity Mains (Wastewater)" at bounding box center [650, 266] width 106 height 18
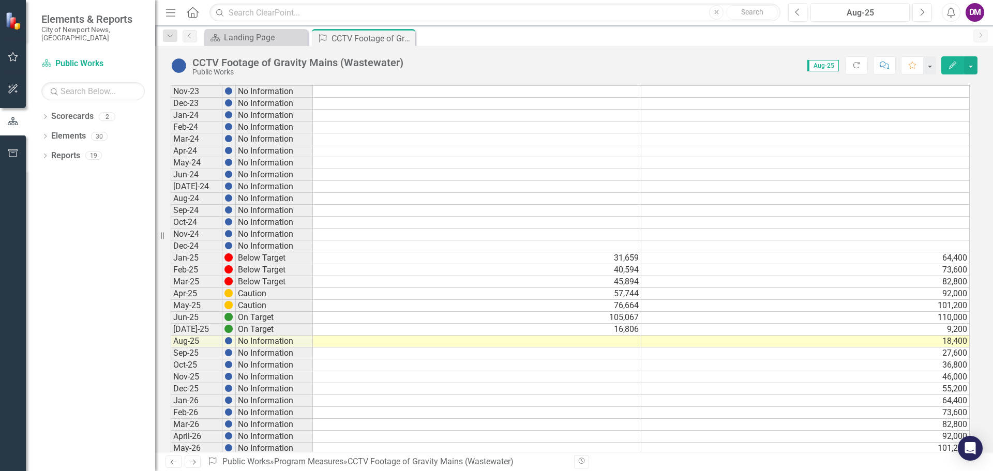
scroll to position [371, 0]
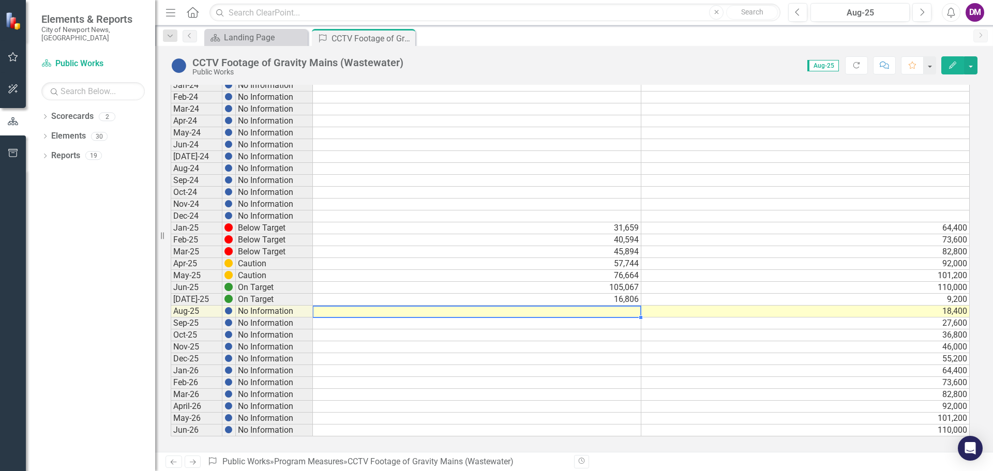
click at [608, 309] on td at bounding box center [477, 312] width 328 height 12
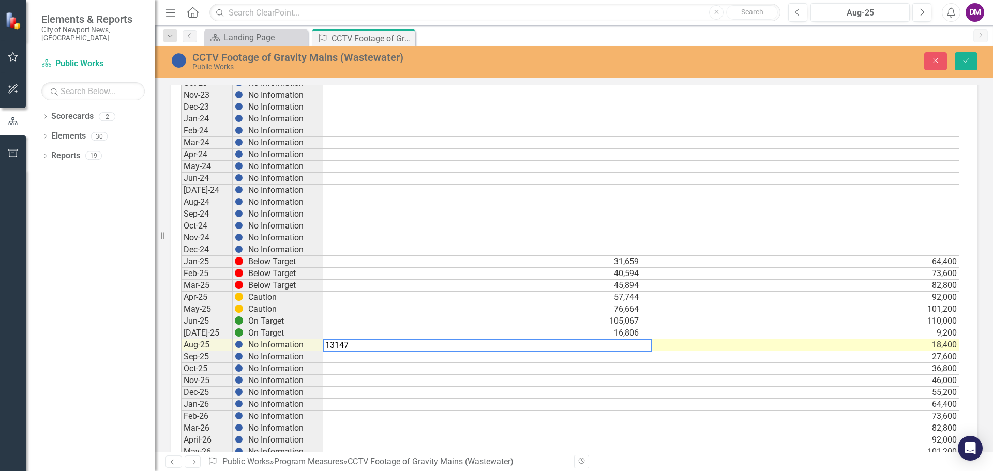
type textarea "13147"
click at [964, 58] on icon "Save" at bounding box center [966, 60] width 9 height 7
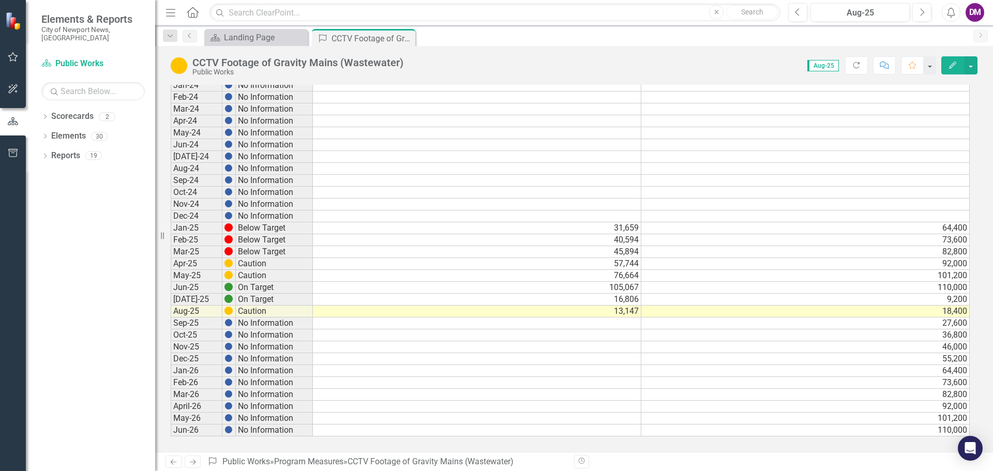
click at [620, 312] on td "13,147" at bounding box center [477, 312] width 328 height 12
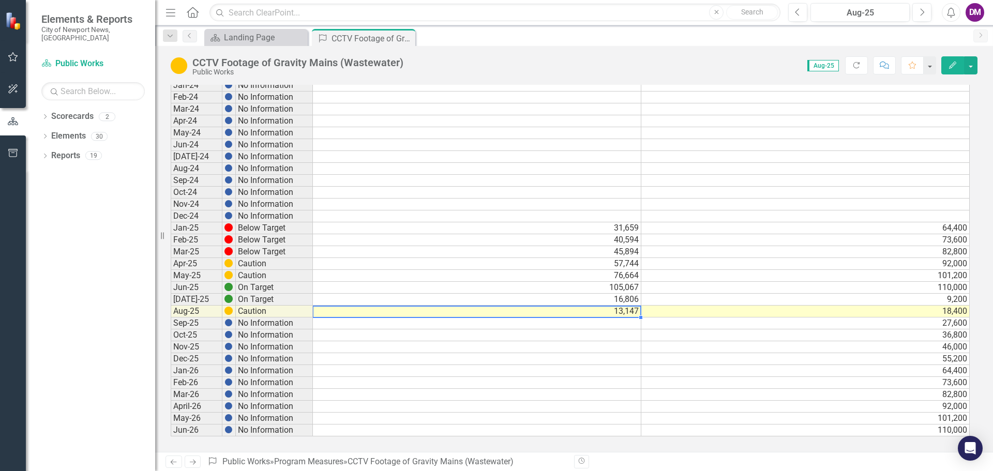
click at [620, 312] on td "13,147" at bounding box center [477, 312] width 328 height 12
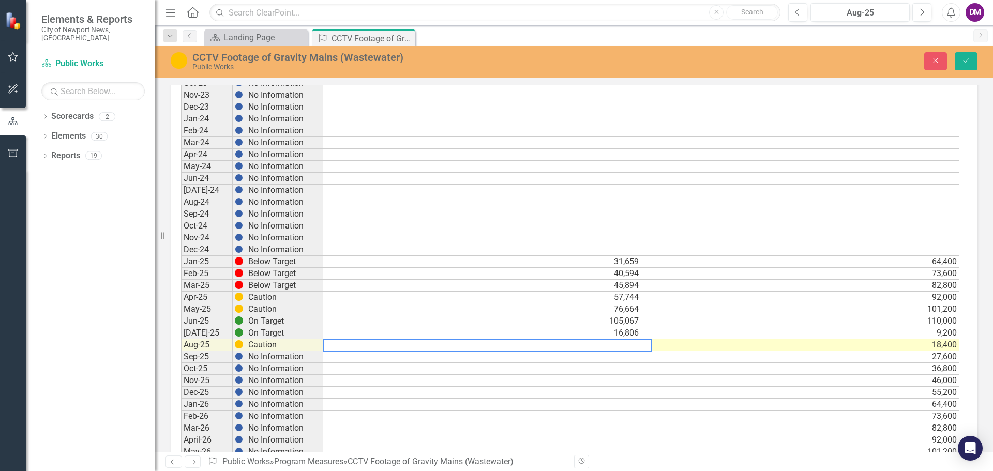
drag, startPoint x: 371, startPoint y: 346, endPoint x: 301, endPoint y: 344, distance: 69.8
click at [301, 344] on div "Period Status Actual Target Jan-22 No Information Feb-22 No Information Mar-22 …" at bounding box center [570, 142] width 778 height 655
type textarea "29953"
click at [968, 57] on icon "Save" at bounding box center [966, 60] width 9 height 7
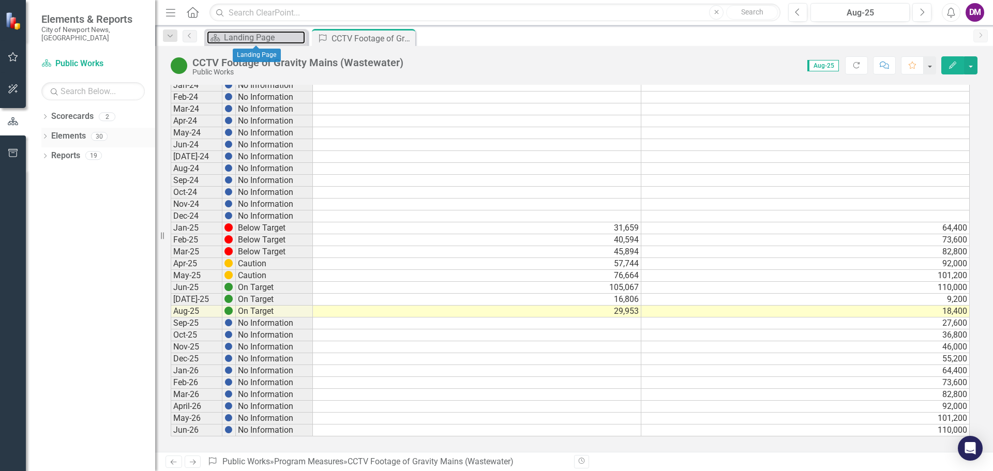
drag, startPoint x: 276, startPoint y: 39, endPoint x: 45, endPoint y: 127, distance: 246.7
click at [276, 39] on div "Landing Page" at bounding box center [264, 37] width 81 height 13
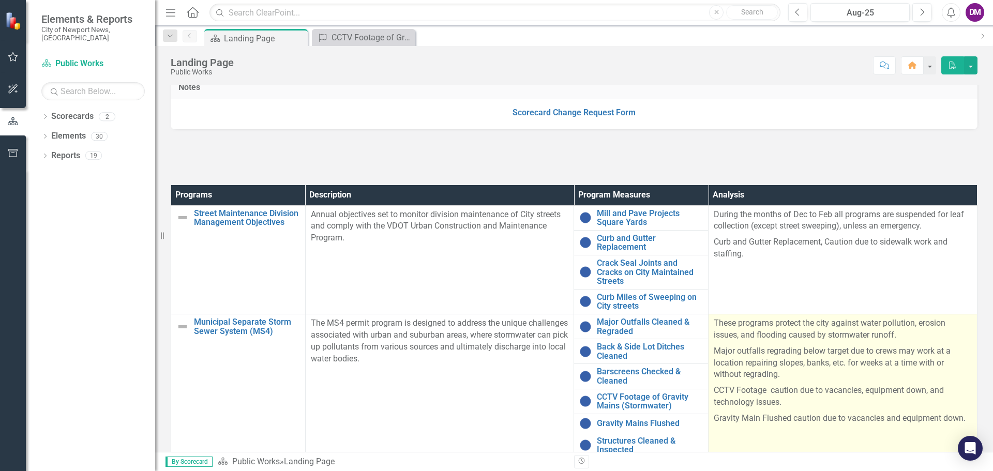
scroll to position [340, 0]
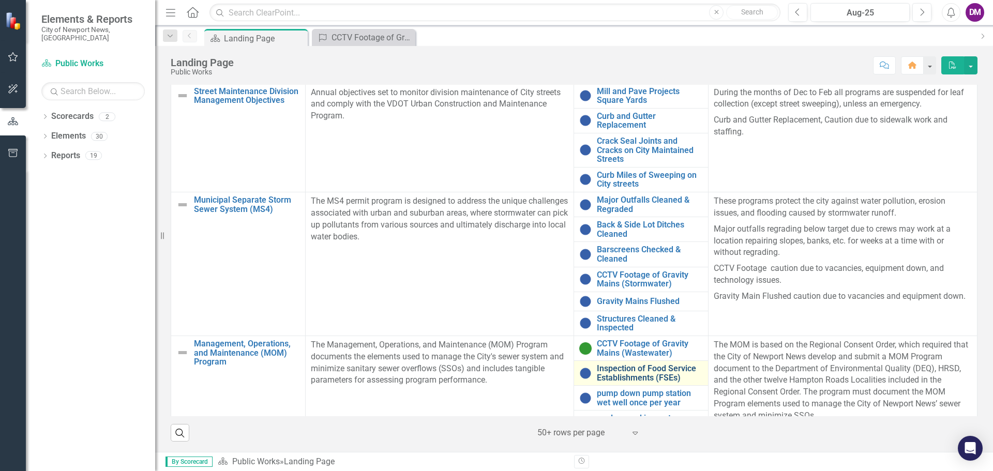
click at [615, 369] on link "Inspection of Food Service Establishments (FSEs)" at bounding box center [650, 373] width 106 height 18
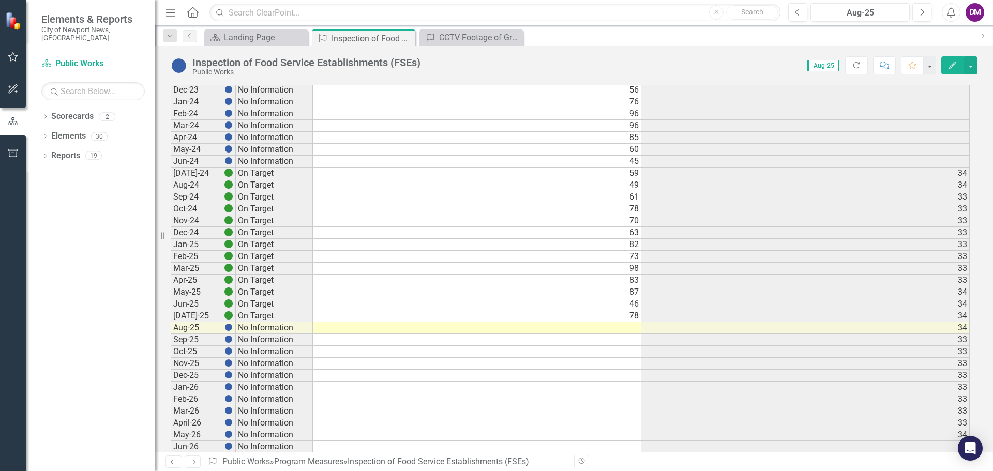
scroll to position [526, 0]
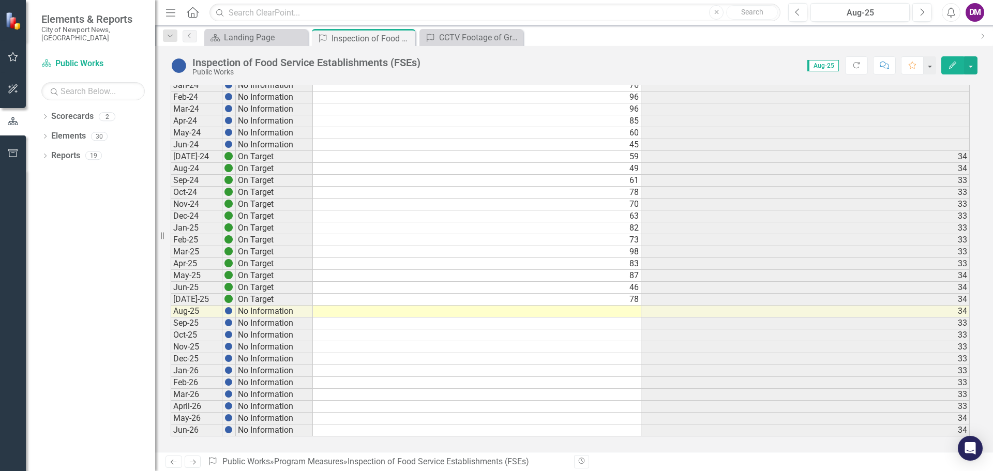
click at [611, 312] on td at bounding box center [477, 312] width 328 height 12
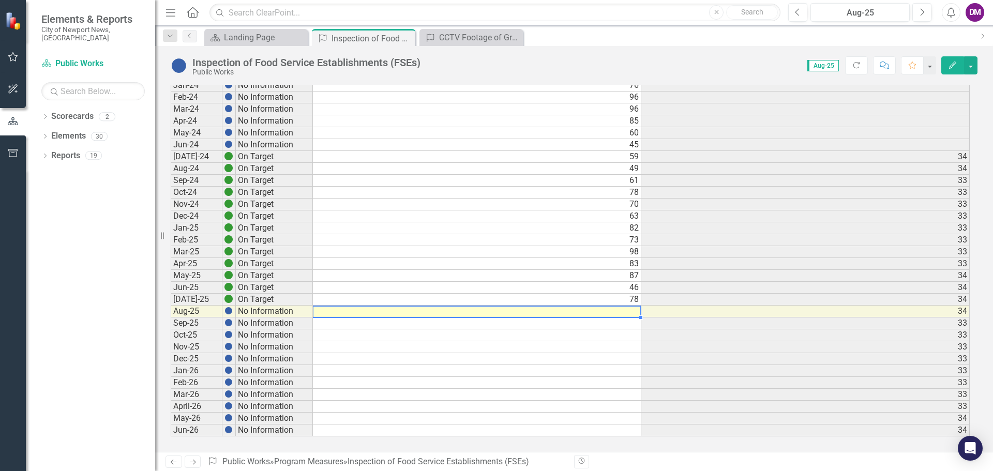
click at [611, 312] on td at bounding box center [477, 312] width 328 height 12
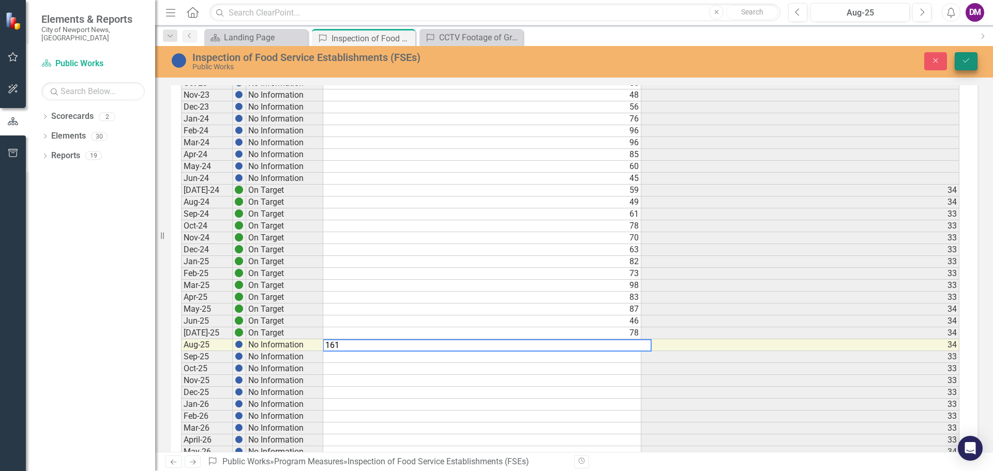
type textarea "161"
click at [966, 63] on icon "Save" at bounding box center [966, 60] width 9 height 7
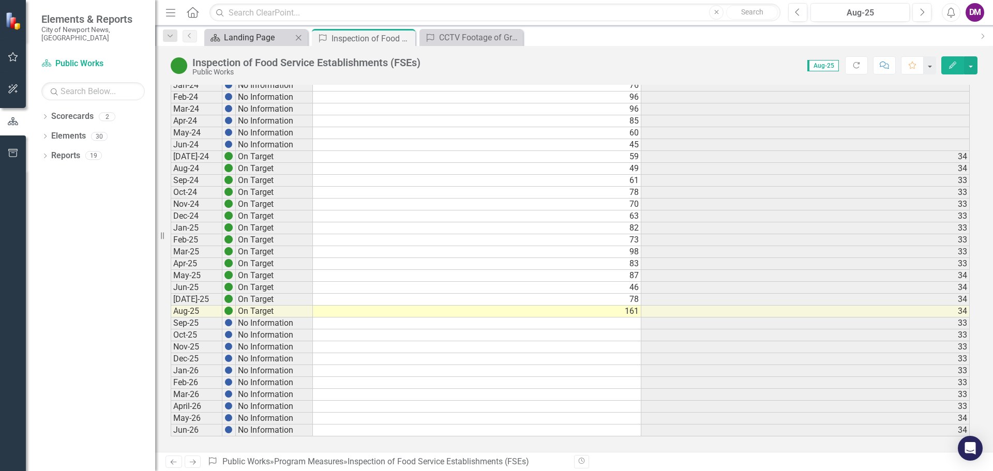
click at [250, 42] on div "Landing Page" at bounding box center [258, 37] width 68 height 13
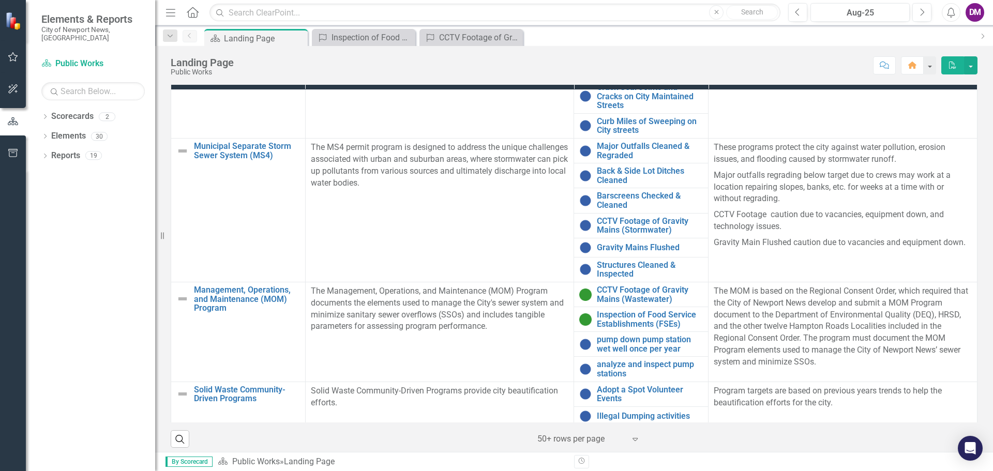
scroll to position [83, 0]
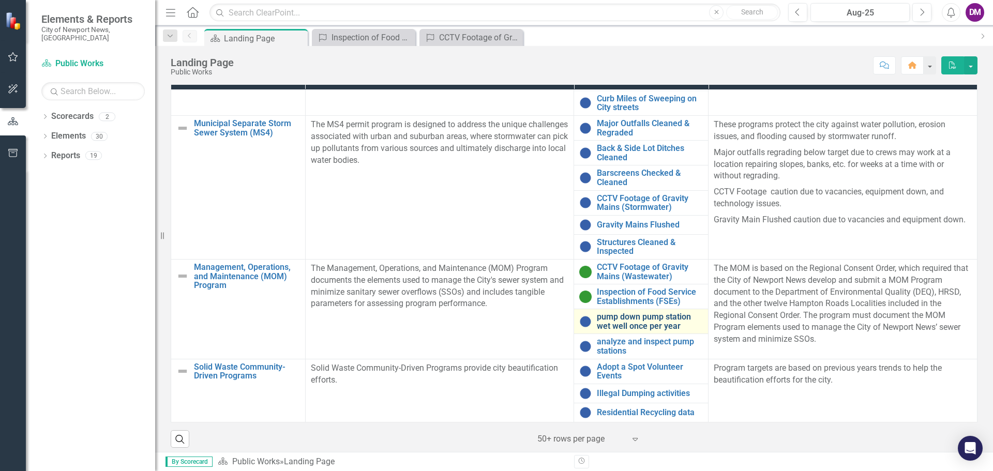
click at [647, 323] on link "pump down pump station wet well once per year" at bounding box center [650, 321] width 106 height 18
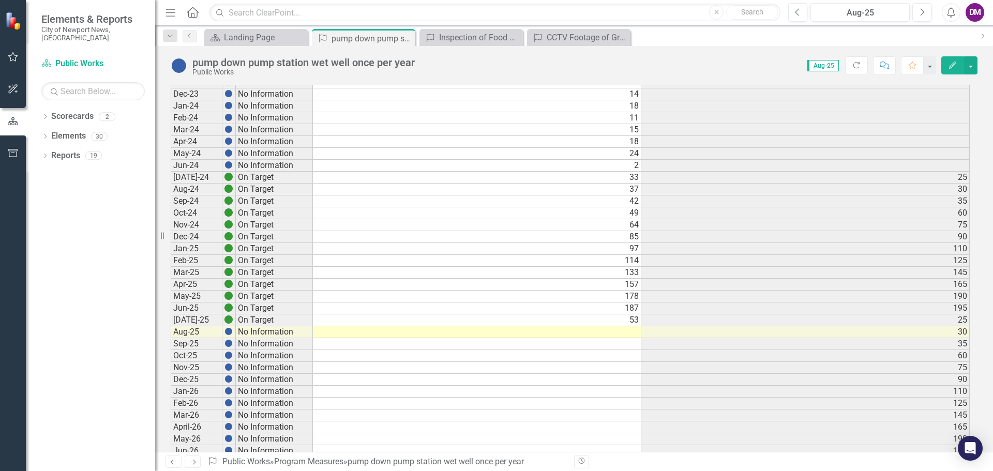
scroll to position [526, 0]
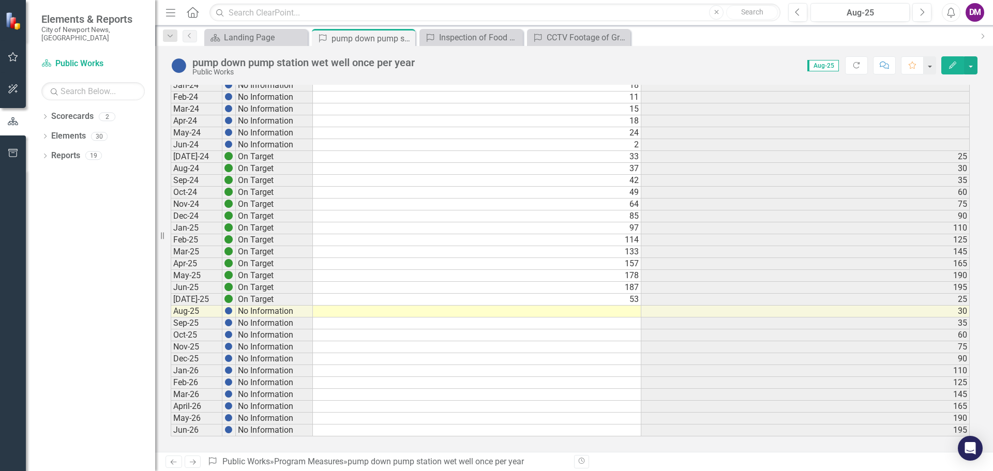
click at [626, 311] on td at bounding box center [477, 312] width 328 height 12
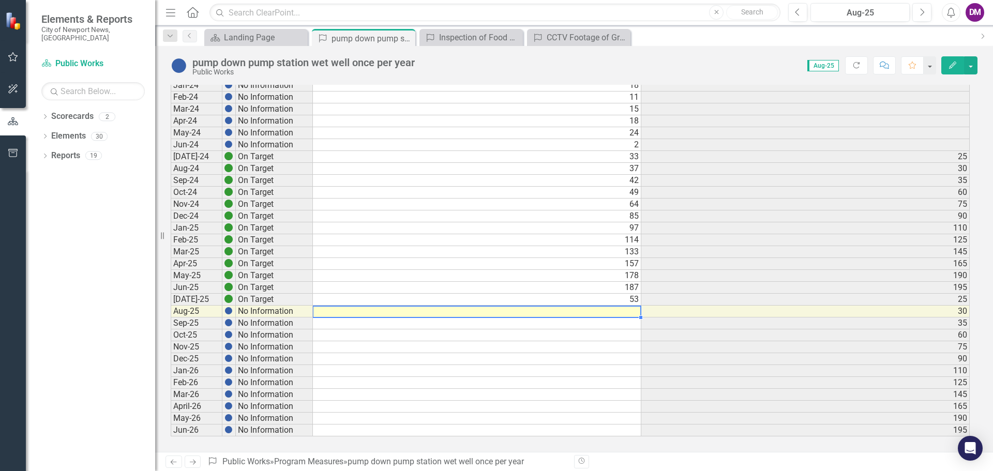
click at [626, 311] on td at bounding box center [477, 312] width 328 height 12
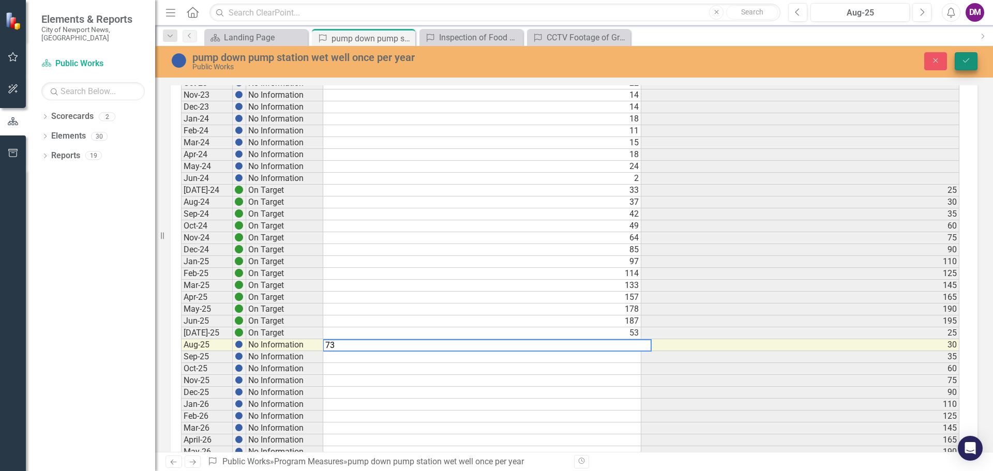
type textarea "73"
drag, startPoint x: 972, startPoint y: 62, endPoint x: 905, endPoint y: 71, distance: 67.4
click at [972, 62] on button "Save" at bounding box center [966, 61] width 23 height 18
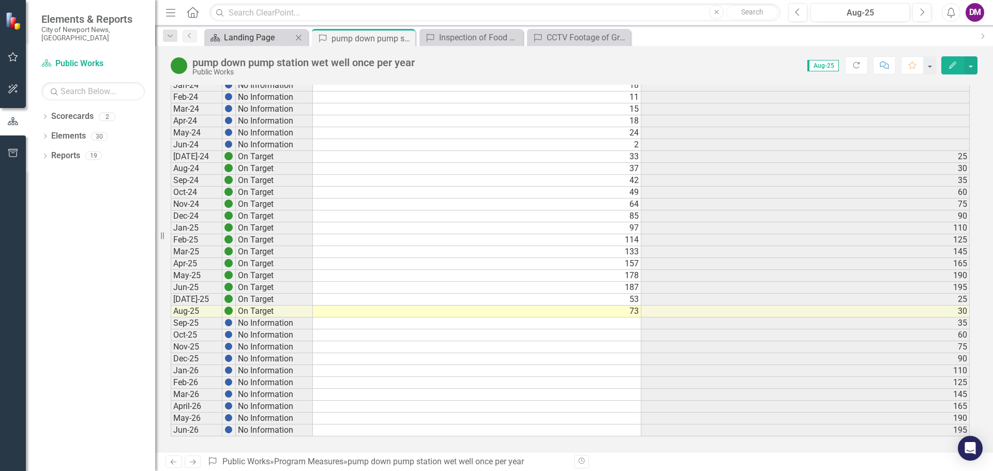
click at [244, 33] on div "Landing Page" at bounding box center [258, 37] width 68 height 13
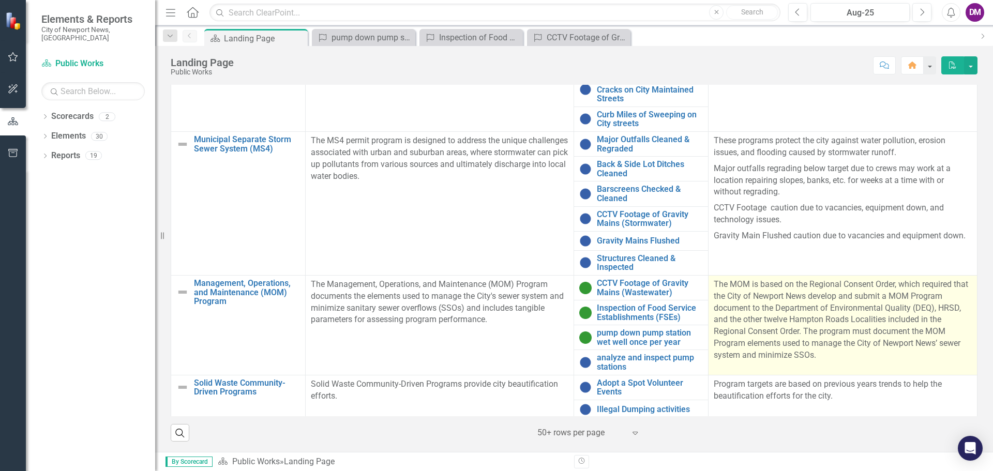
scroll to position [83, 0]
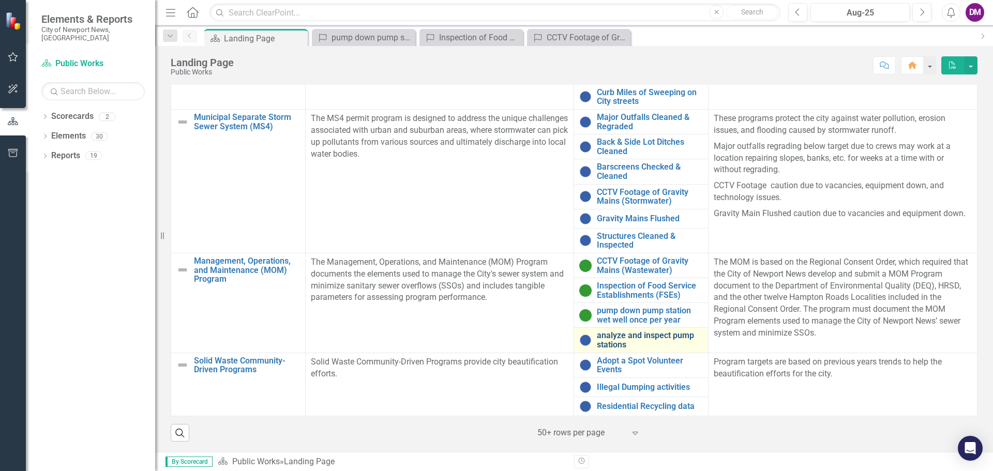
click at [639, 339] on link "analyze and inspect pump stations" at bounding box center [650, 340] width 106 height 18
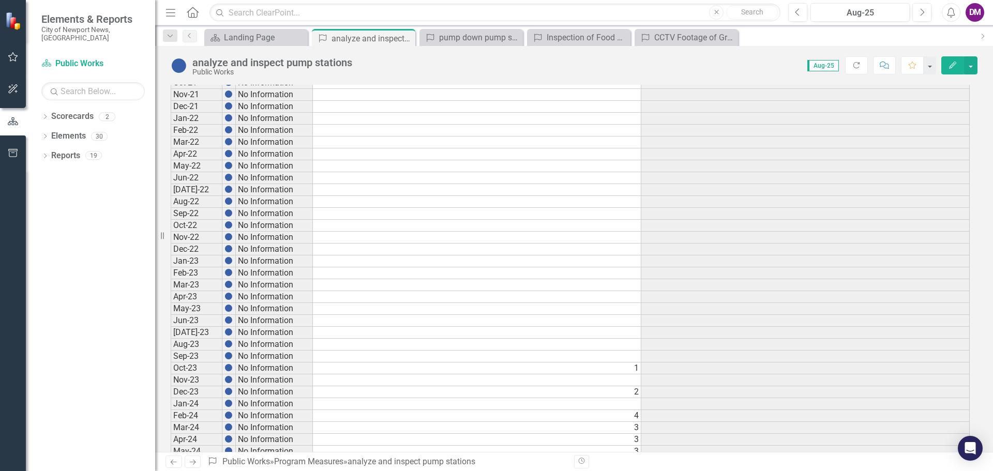
scroll to position [466, 0]
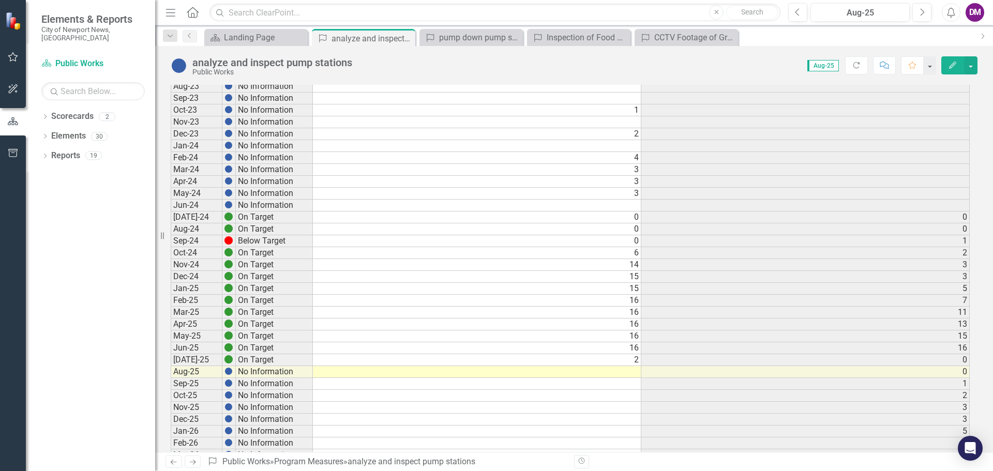
click at [621, 370] on td at bounding box center [477, 372] width 328 height 12
type textarea "2"
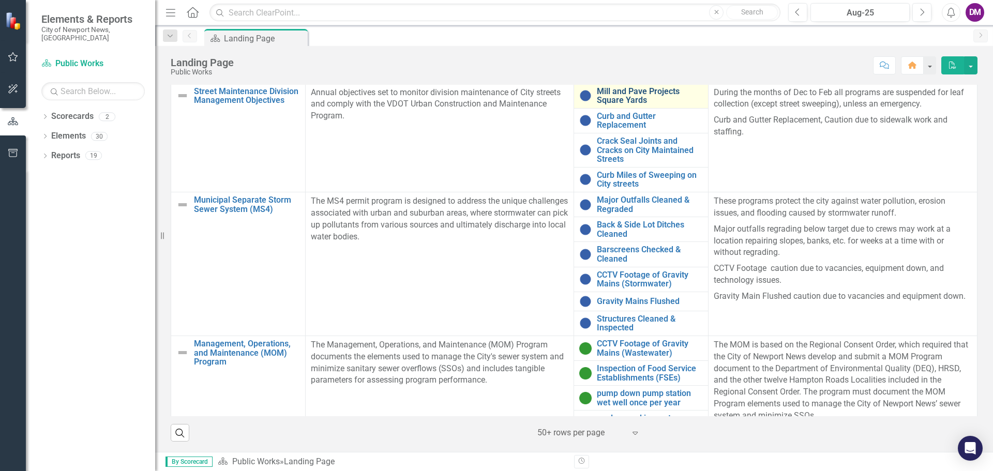
click at [638, 100] on link "Mill and Pave Projects Square Yards" at bounding box center [650, 96] width 106 height 18
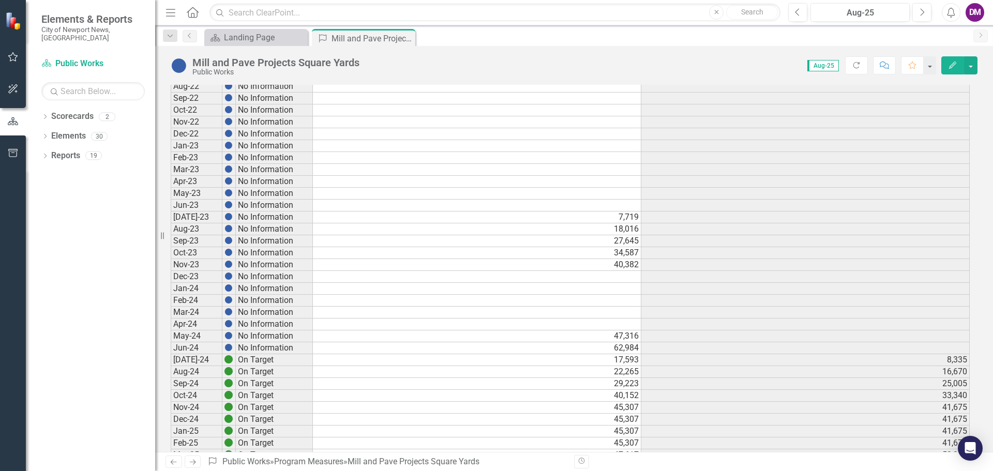
scroll to position [526, 0]
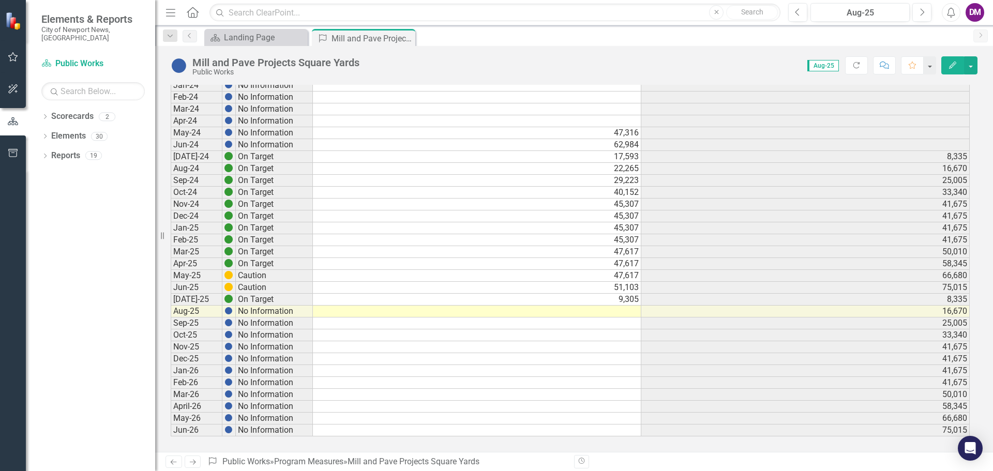
click at [620, 312] on td at bounding box center [477, 312] width 328 height 12
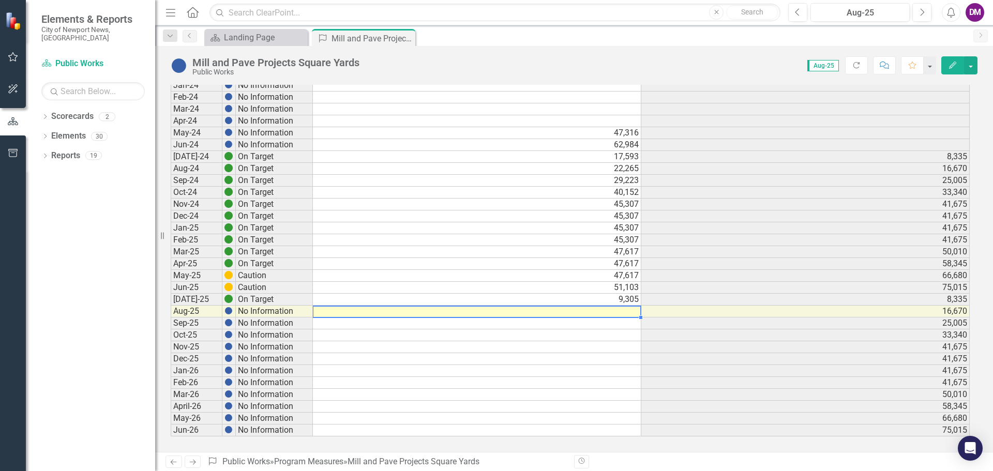
click at [620, 312] on td at bounding box center [477, 312] width 328 height 12
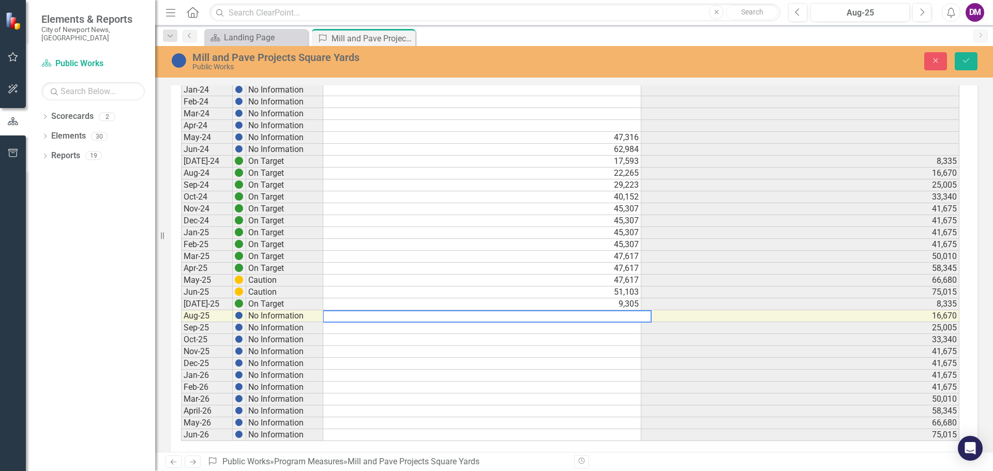
scroll to position [569, 0]
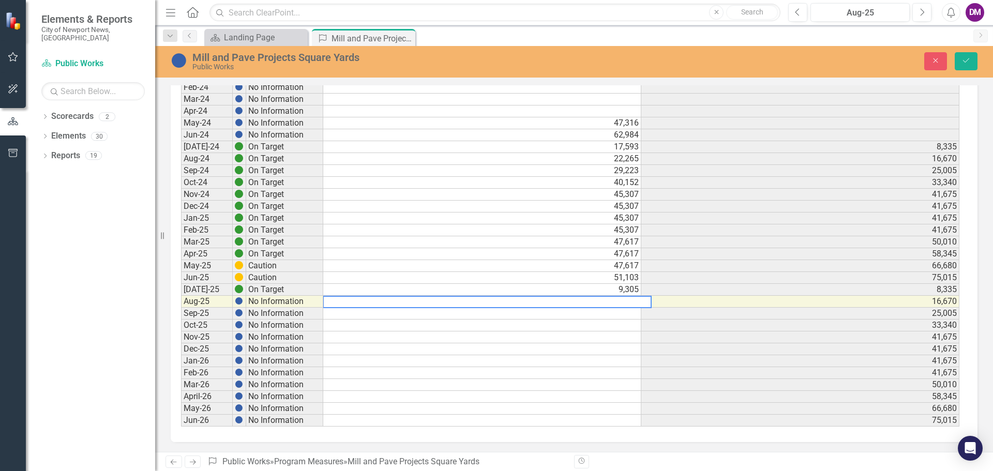
click at [596, 303] on textarea at bounding box center [487, 302] width 329 height 12
click at [603, 303] on textarea at bounding box center [487, 302] width 329 height 12
type textarea "10479"
click at [975, 57] on button "Save" at bounding box center [966, 61] width 23 height 18
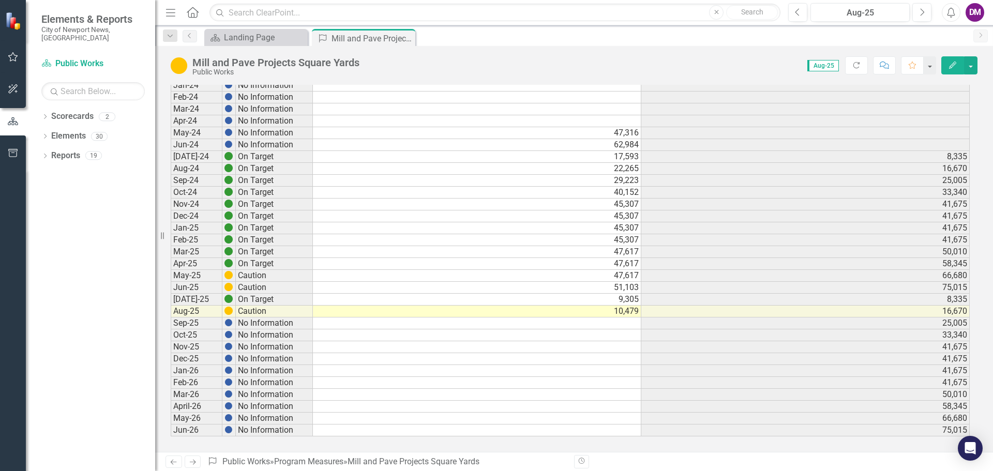
scroll to position [0, 0]
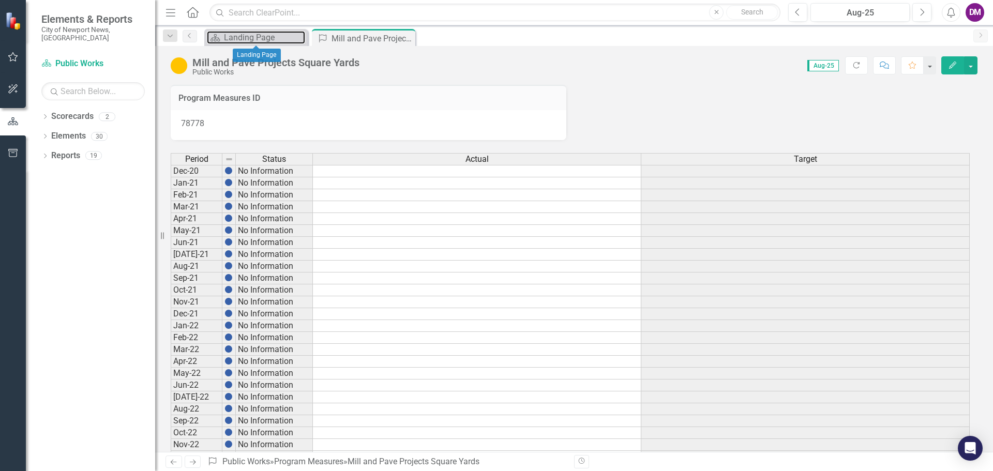
drag, startPoint x: 274, startPoint y: 39, endPoint x: 29, endPoint y: 114, distance: 255.2
click at [274, 39] on div "Landing Page" at bounding box center [264, 37] width 81 height 13
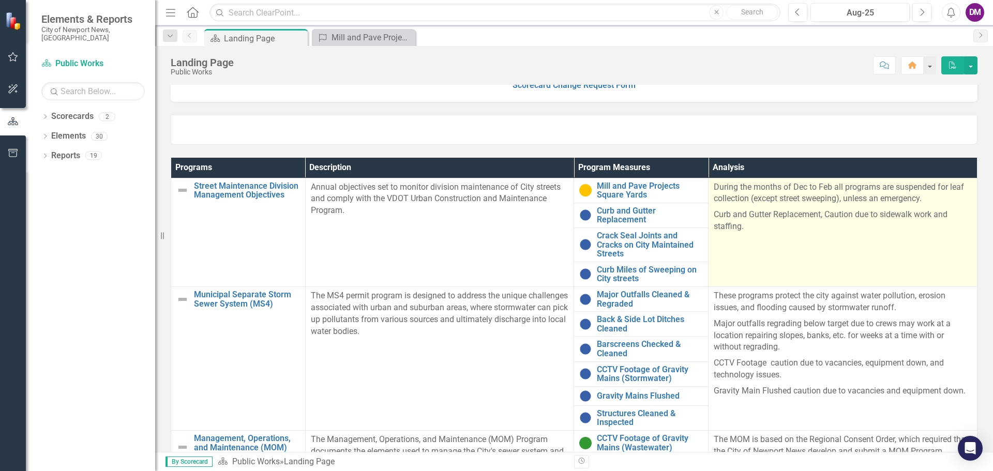
scroll to position [310, 0]
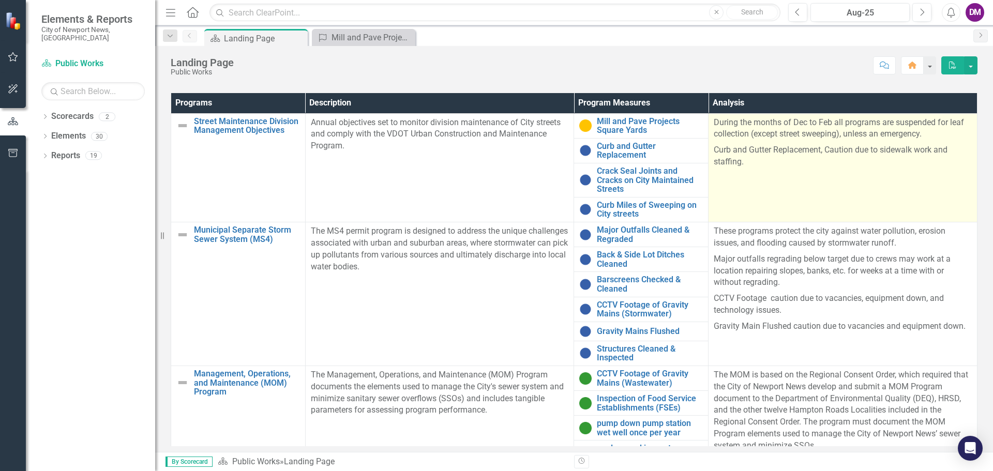
click at [824, 181] on td "During the months of Dec to Feb all programs are suspended for leaf collection …" at bounding box center [843, 167] width 269 height 109
click at [868, 148] on p "Curb and Gutter Replacement, Caution due to sidewalk work and staffing." at bounding box center [843, 155] width 258 height 26
click at [868, 147] on p "Curb and Gutter Replacement, Caution due to sidewalk work and staffing." at bounding box center [843, 155] width 258 height 26
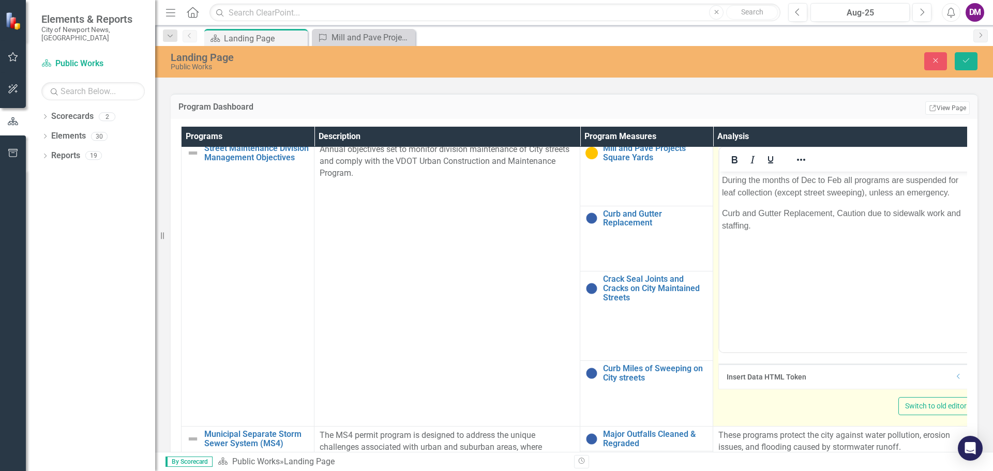
scroll to position [0, 0]
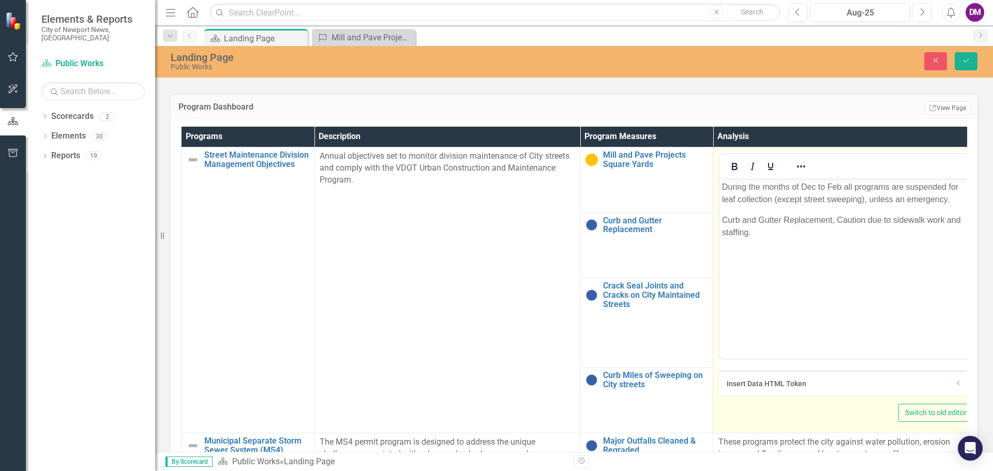
click at [736, 243] on body "During the months of Dec to Feb all programs are suspended for leaf collection …" at bounding box center [845, 255] width 253 height 155
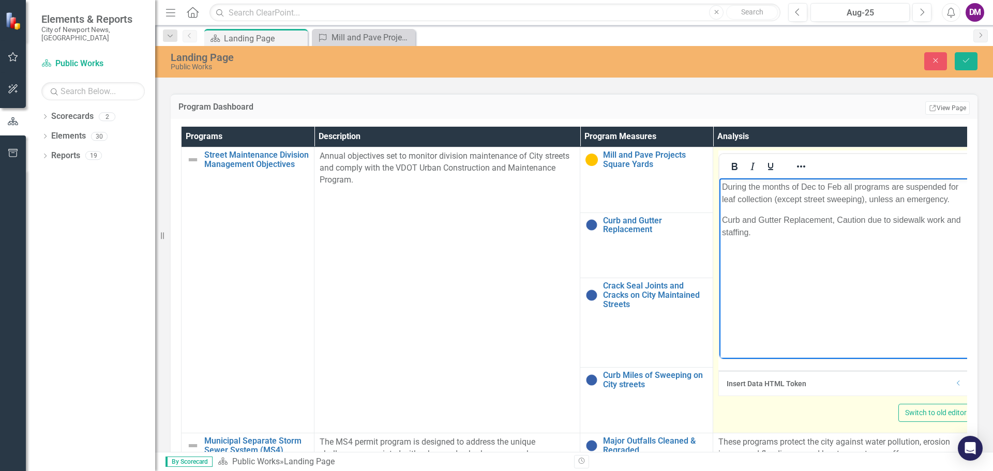
click at [769, 234] on p "Curb and Gutter Replacement, Caution due to sidewalk work and staffing." at bounding box center [846, 226] width 248 height 25
click at [725, 221] on p "Curb and Gutter Replacement, Caution due to sidewalk work and staffing." at bounding box center [846, 226] width 248 height 25
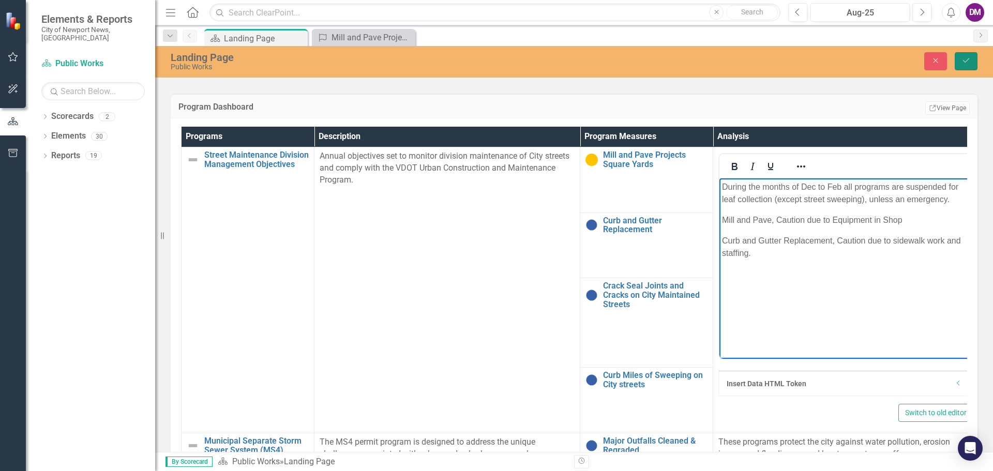
click at [963, 61] on icon "Save" at bounding box center [966, 60] width 9 height 7
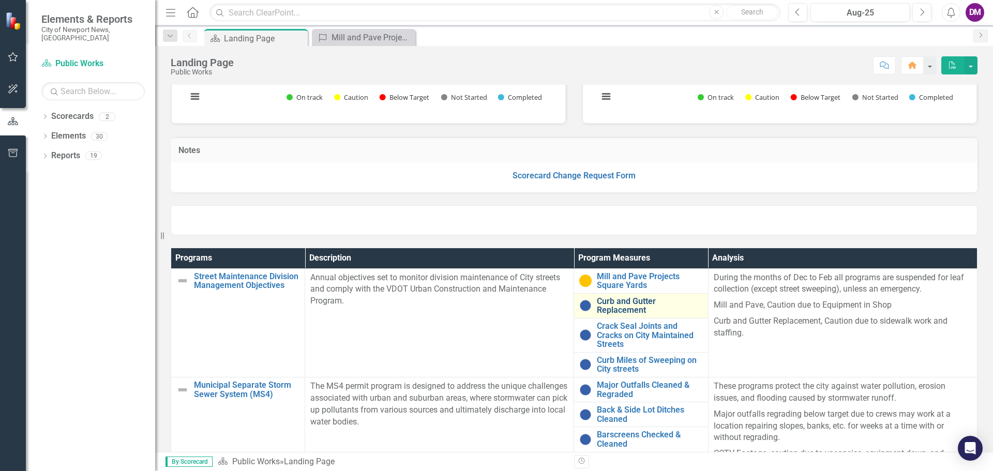
click at [615, 307] on link "Curb and Gutter Replacement" at bounding box center [650, 306] width 106 height 18
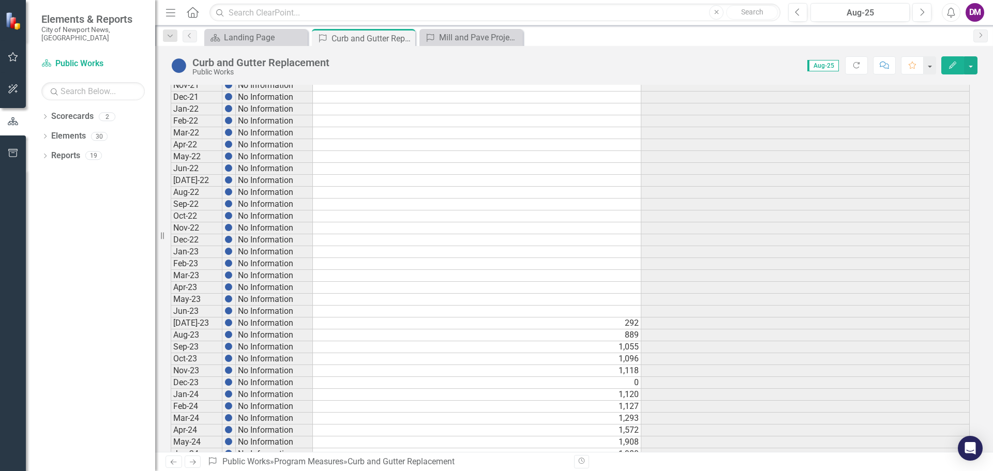
scroll to position [526, 0]
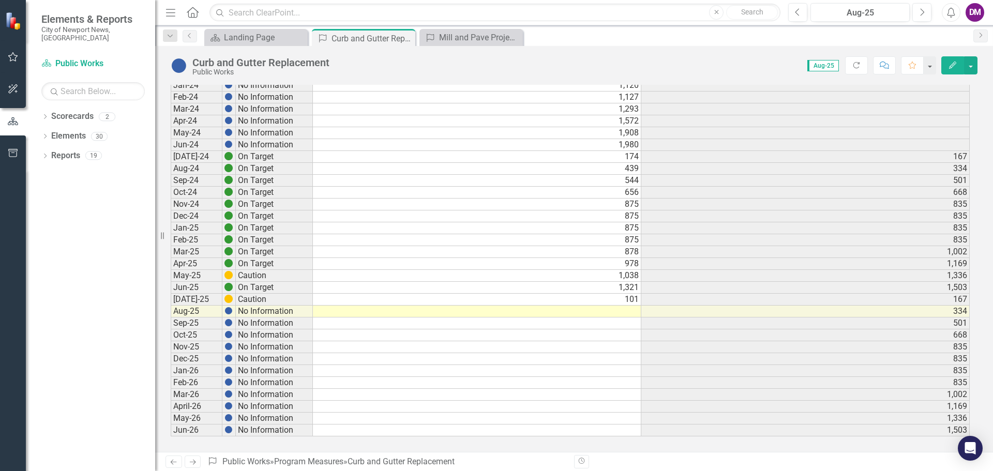
click at [618, 310] on td at bounding box center [477, 312] width 328 height 12
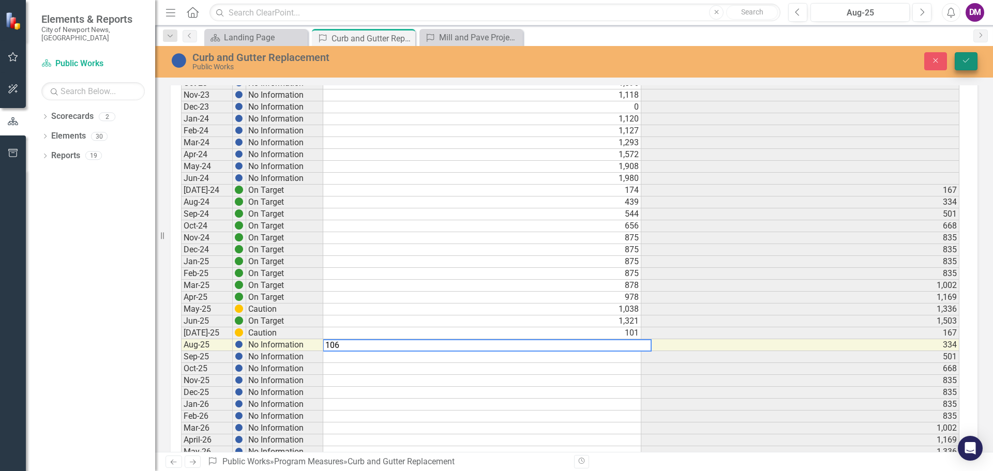
type textarea "106"
click at [972, 57] on button "Save" at bounding box center [966, 61] width 23 height 18
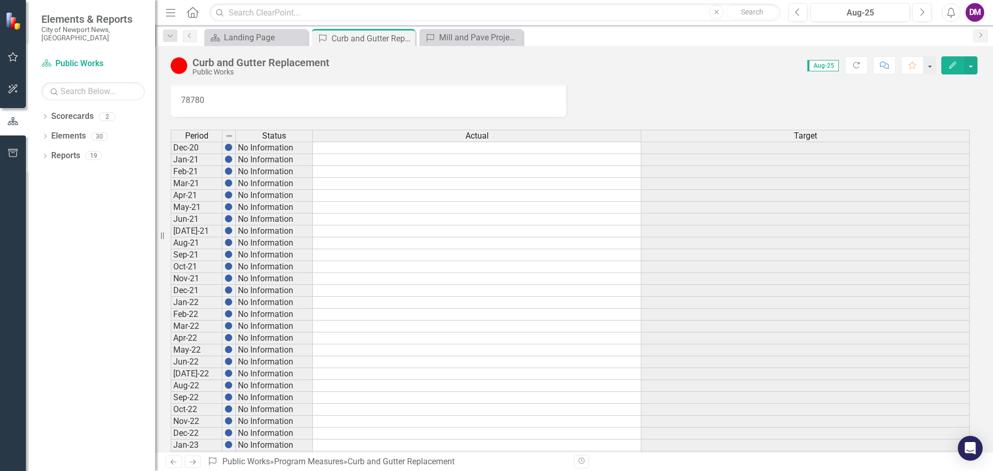
scroll to position [0, 0]
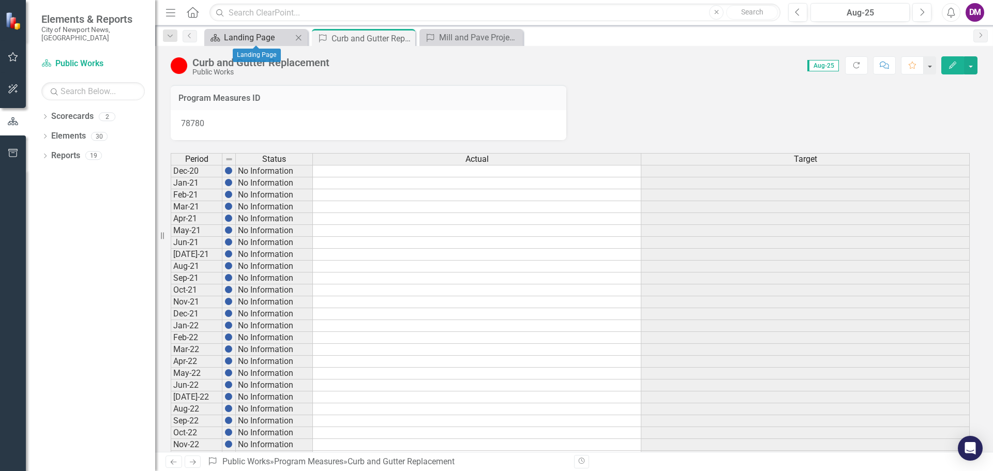
click at [260, 37] on div "Landing Page" at bounding box center [258, 37] width 68 height 13
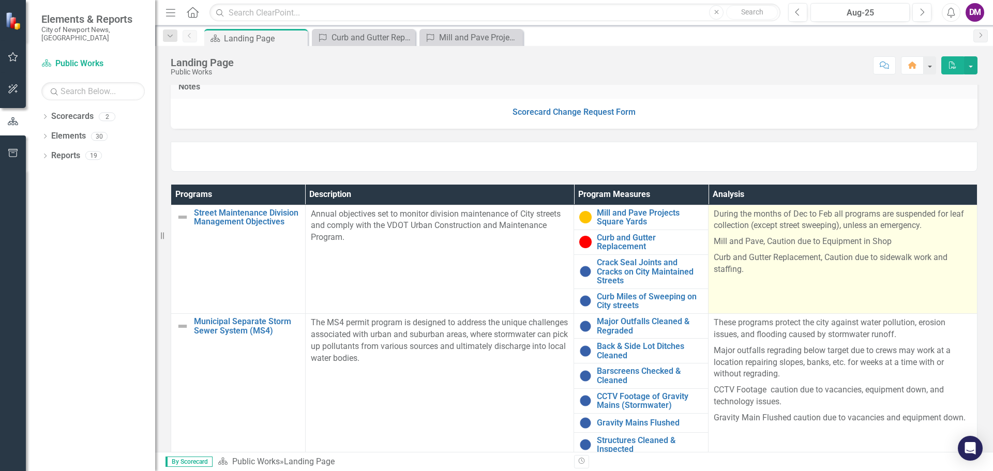
scroll to position [310, 0]
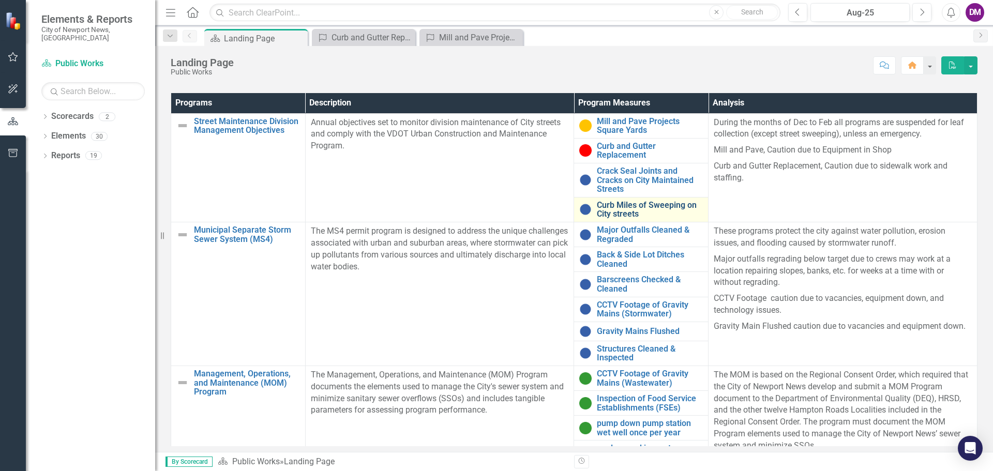
click at [630, 210] on link "Curb Miles of Sweeping on City streets" at bounding box center [650, 210] width 106 height 18
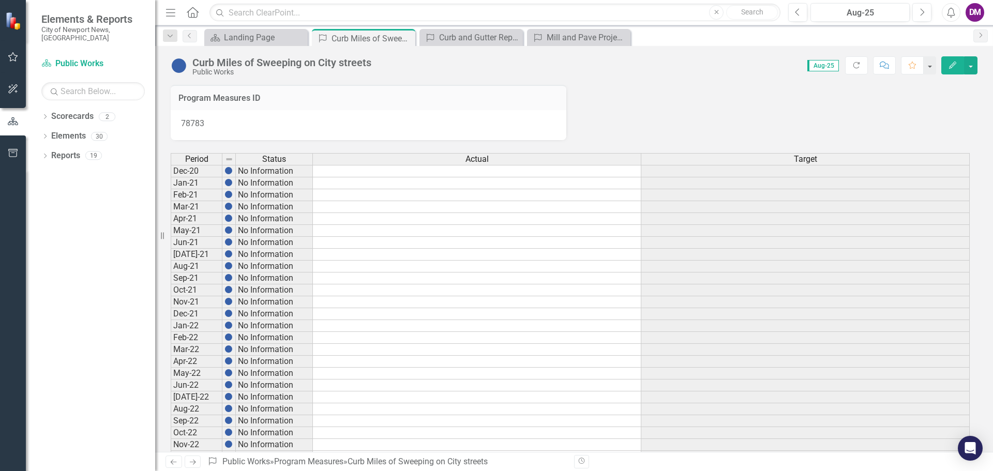
scroll to position [466, 0]
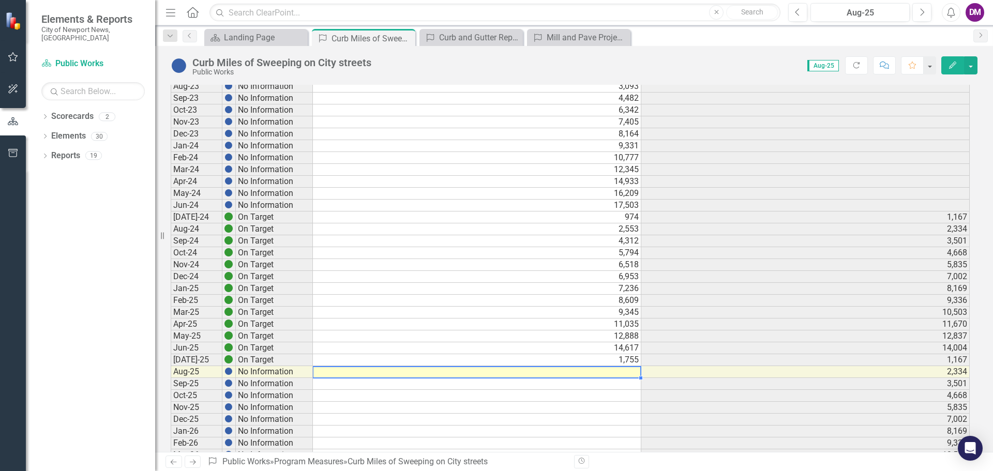
click at [610, 374] on td at bounding box center [477, 372] width 328 height 12
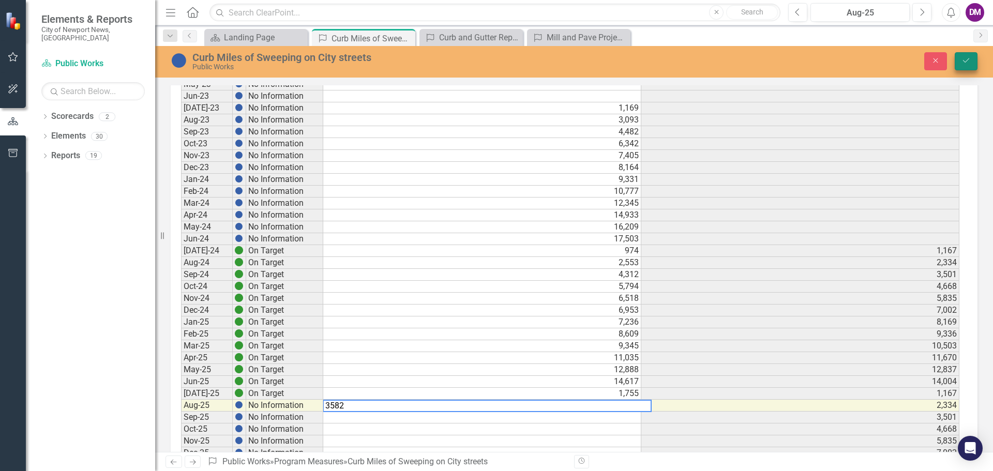
type textarea "3582"
click at [965, 57] on icon "Save" at bounding box center [966, 60] width 9 height 7
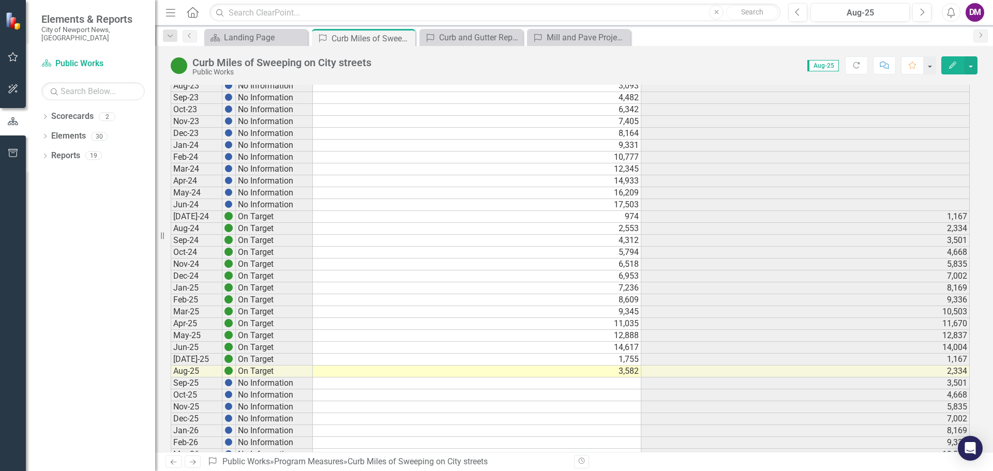
scroll to position [526, 0]
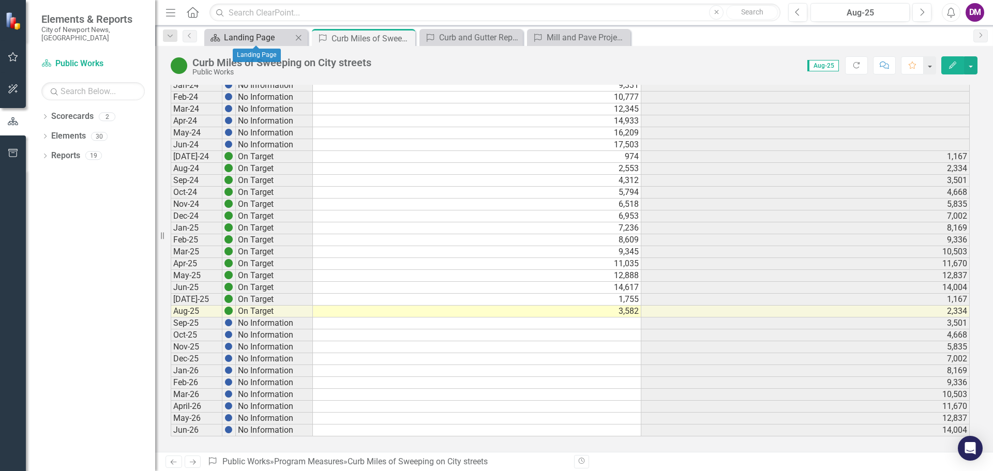
click at [257, 35] on div "Landing Page" at bounding box center [258, 37] width 68 height 13
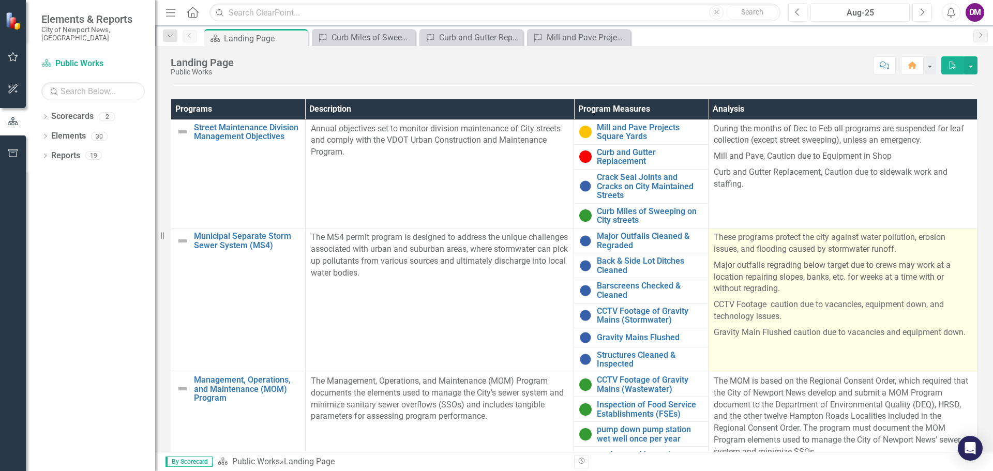
scroll to position [340, 0]
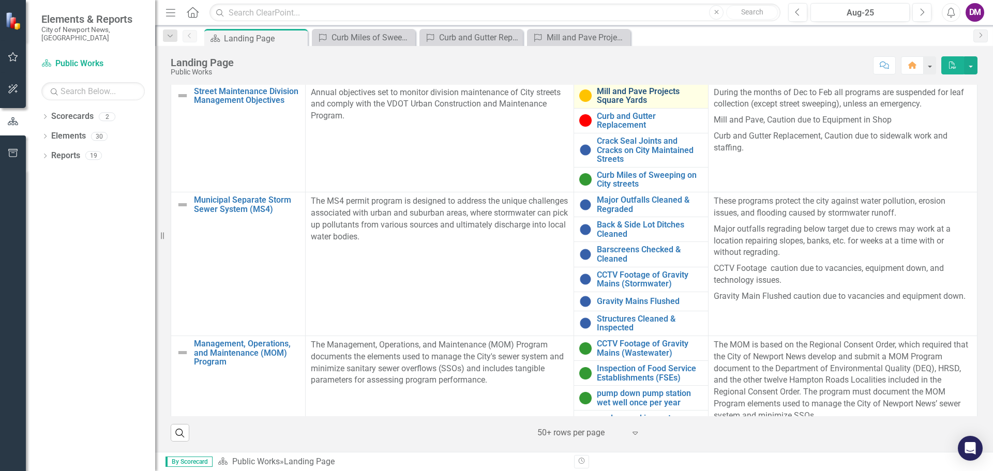
click at [626, 92] on link "Mill and Pave Projects Square Yards" at bounding box center [650, 96] width 106 height 18
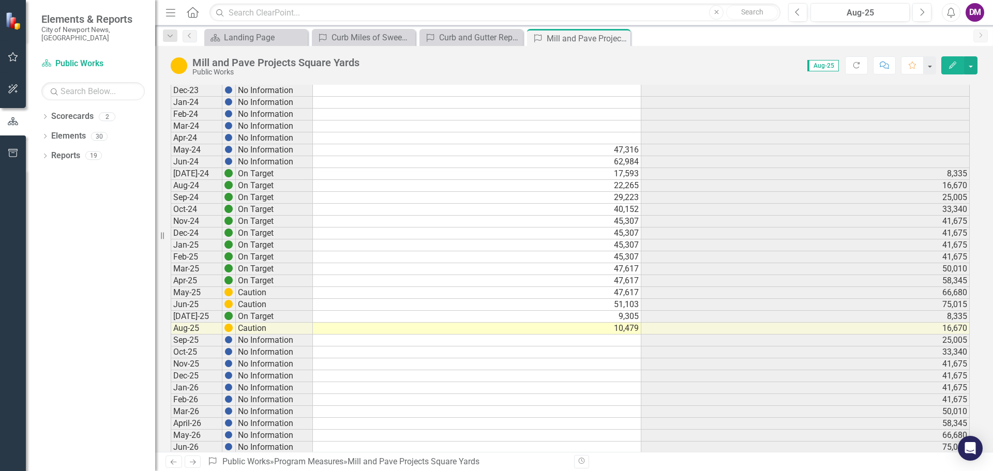
scroll to position [526, 0]
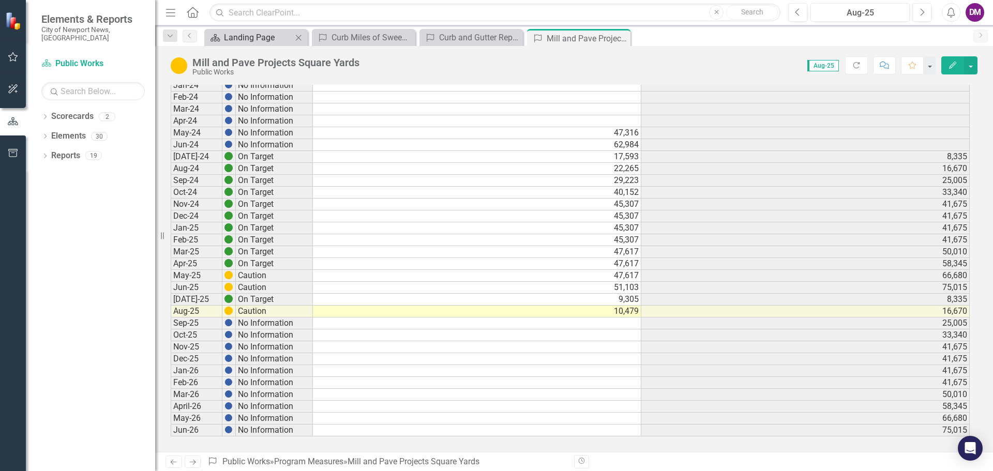
click at [251, 33] on div "Landing Page" at bounding box center [258, 37] width 68 height 13
